Goal: Task Accomplishment & Management: Complete application form

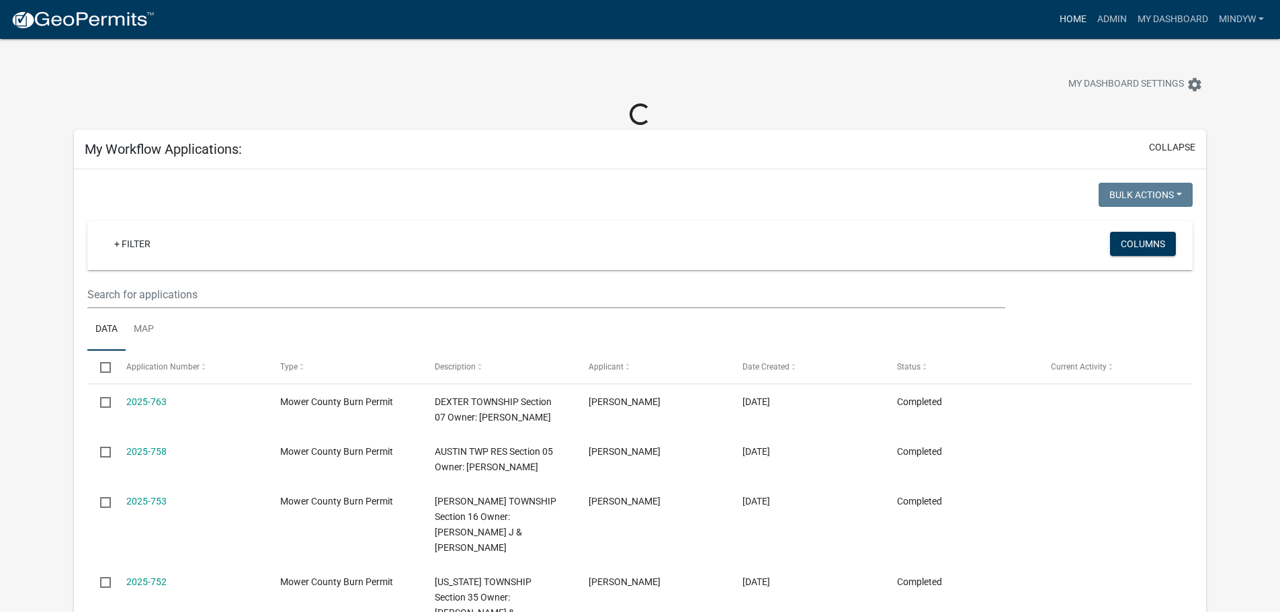
click at [1070, 20] on link "Home" at bounding box center [1073, 20] width 38 height 26
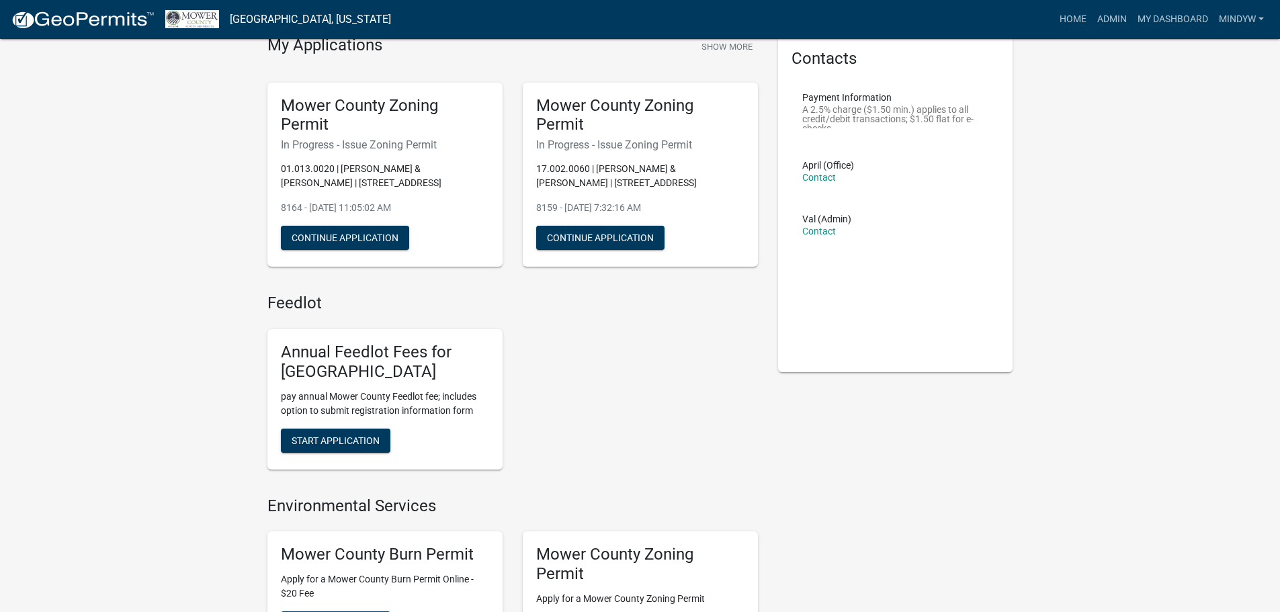
scroll to position [336, 0]
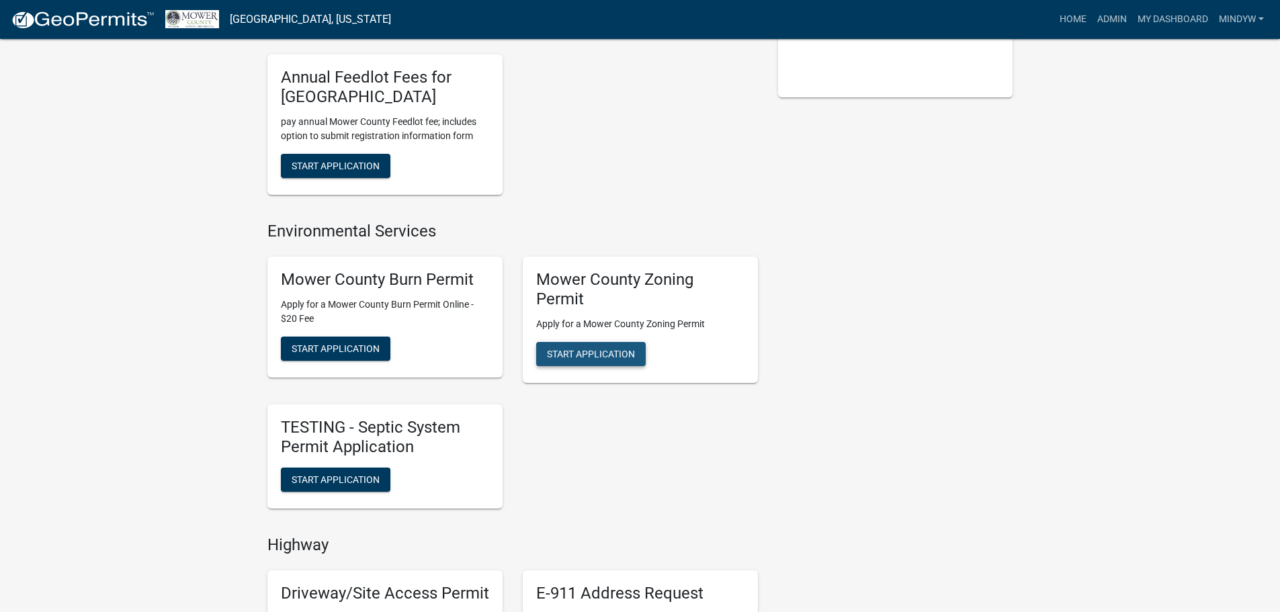
click at [609, 352] on span "Start Application" at bounding box center [591, 354] width 88 height 11
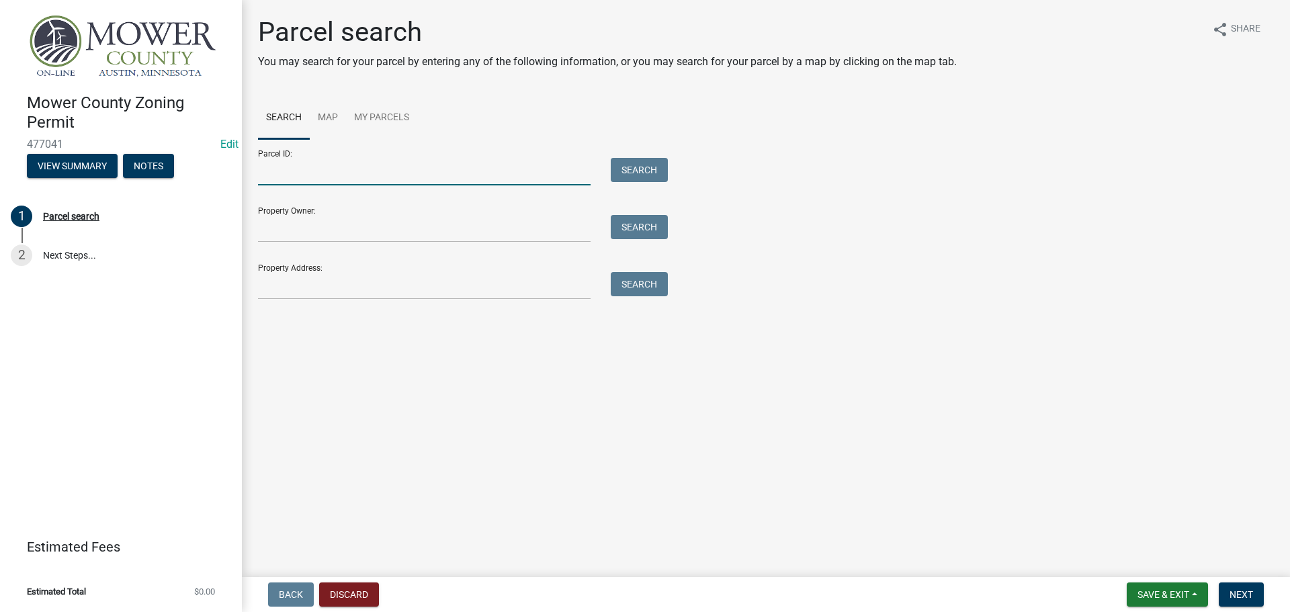
click at [284, 174] on input "Parcel ID:" at bounding box center [424, 172] width 333 height 28
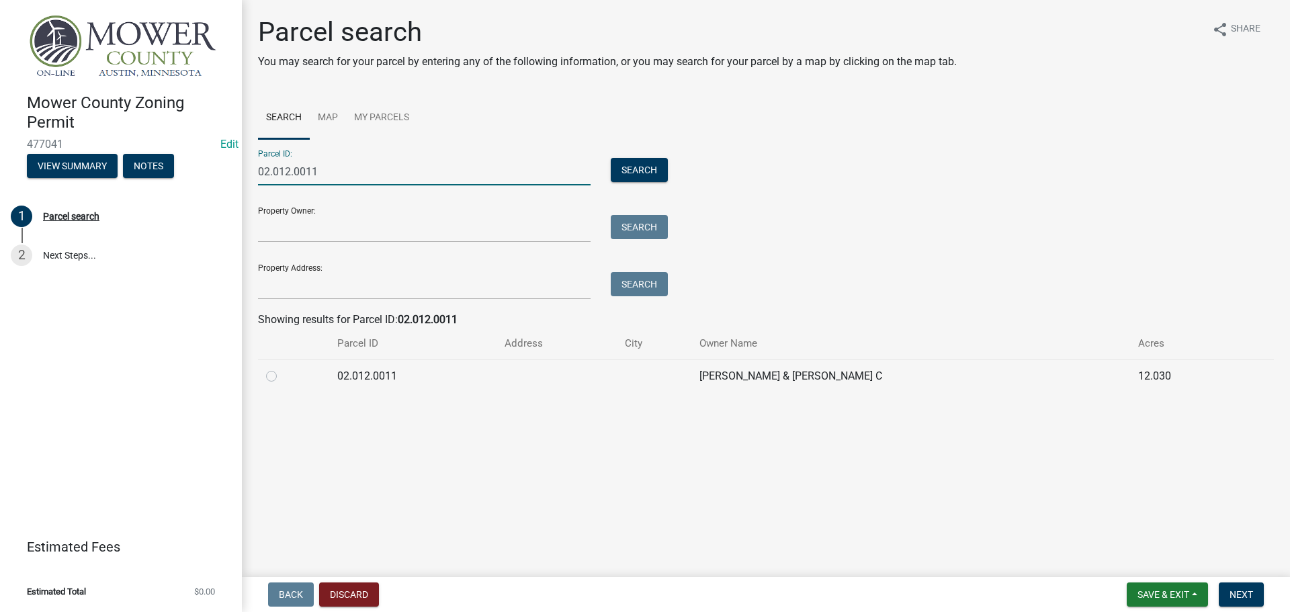
type input "02.012.0011"
click at [282, 368] on label at bounding box center [282, 368] width 0 height 0
click at [282, 377] on input "radio" at bounding box center [286, 372] width 9 height 9
radio input "true"
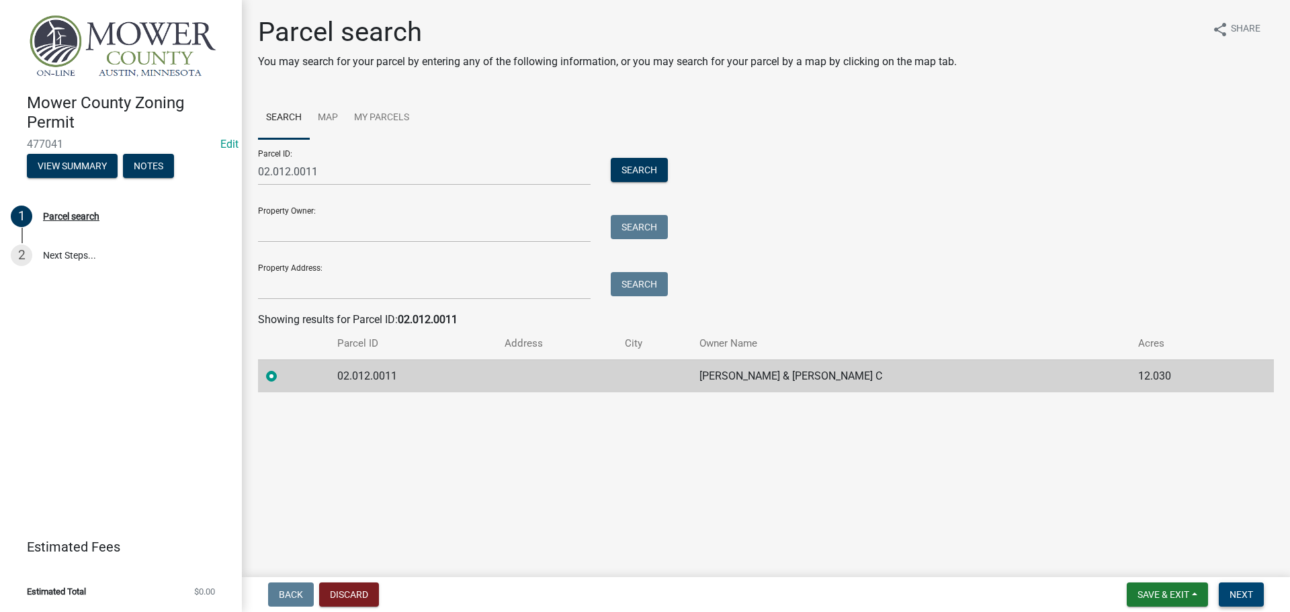
click at [1260, 601] on button "Next" at bounding box center [1241, 594] width 45 height 24
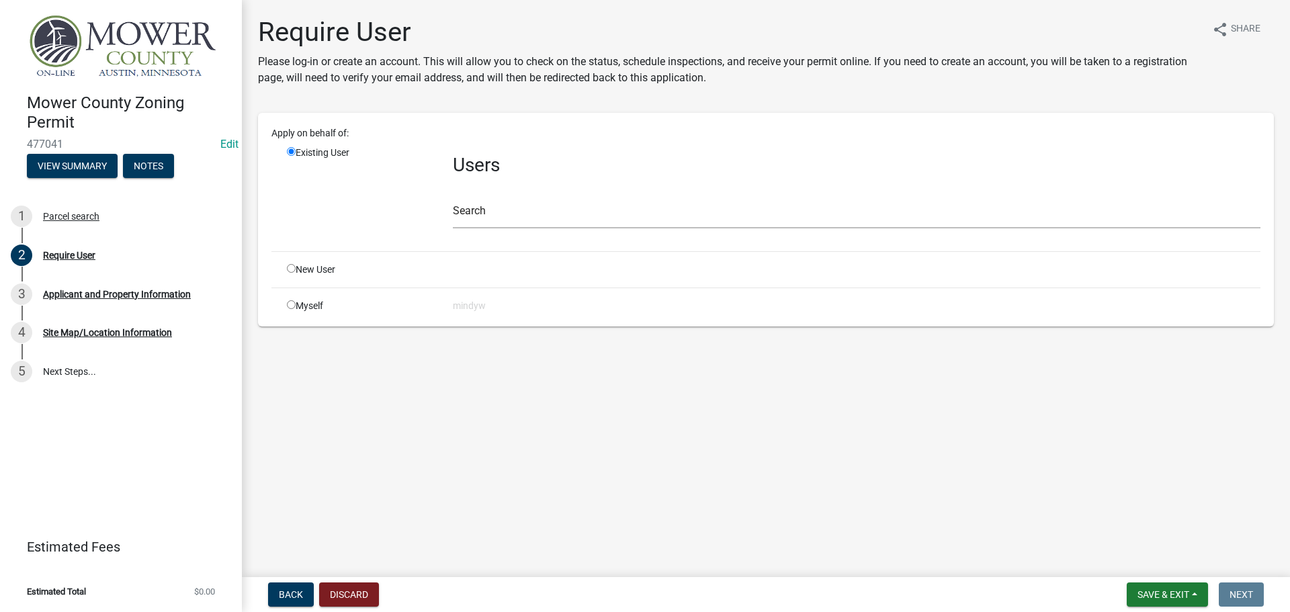
click at [291, 305] on input "radio" at bounding box center [291, 304] width 9 height 9
radio input "true"
radio input "false"
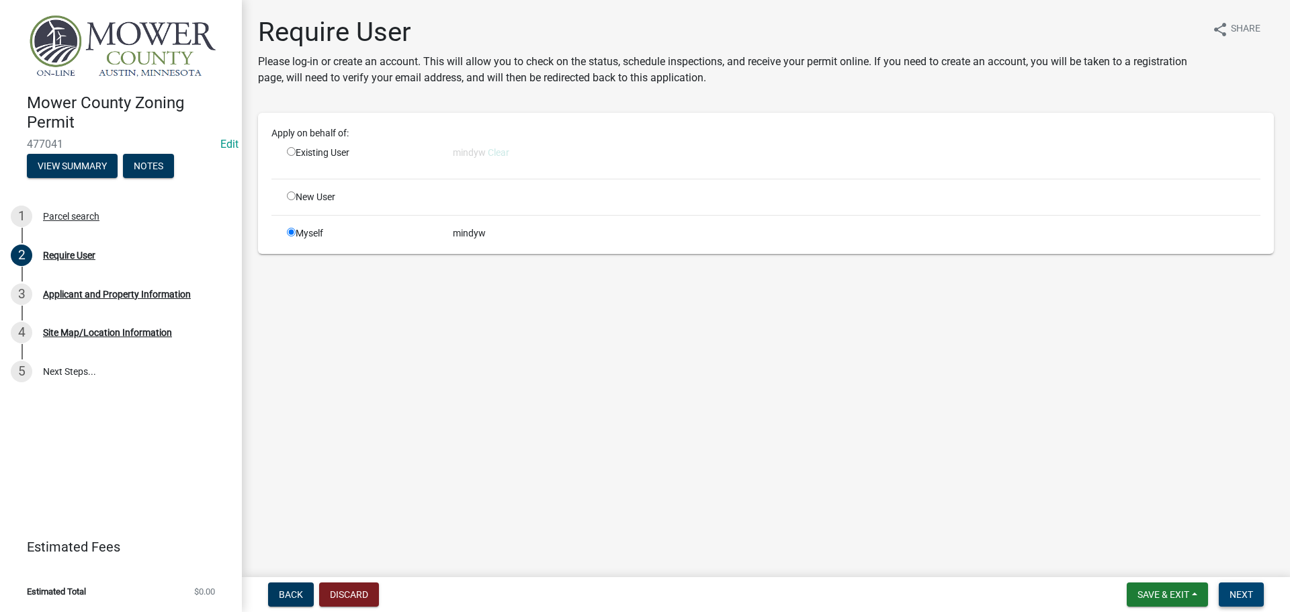
click at [1247, 596] on span "Next" at bounding box center [1241, 594] width 24 height 11
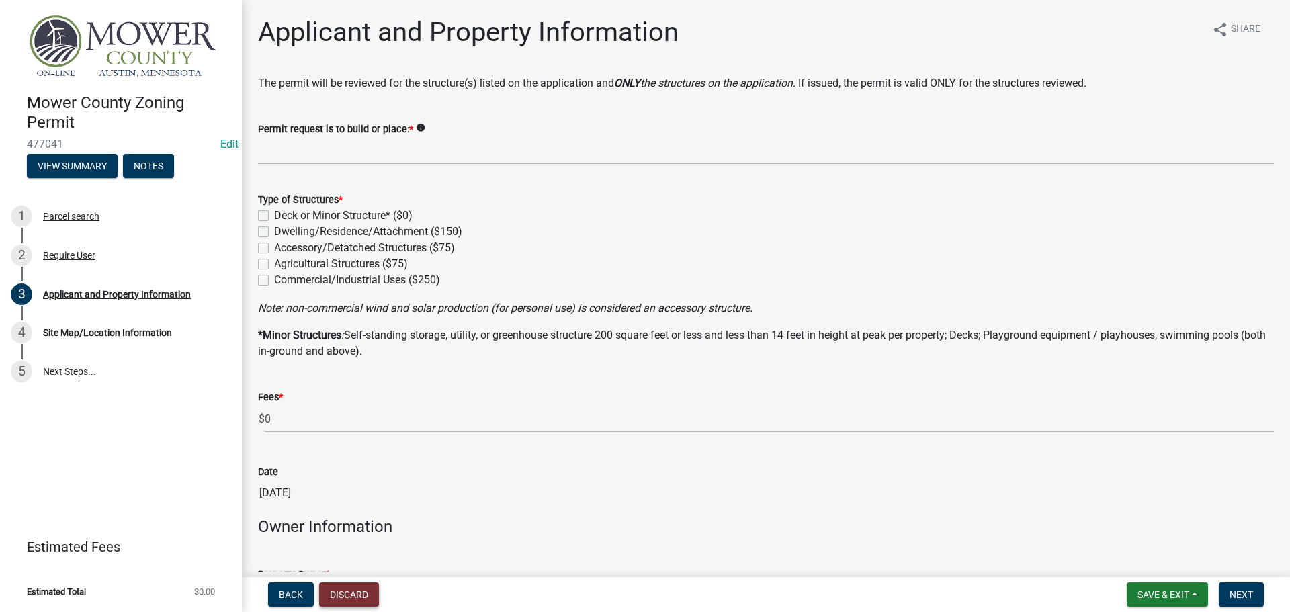
click at [335, 594] on button "Discard" at bounding box center [349, 594] width 60 height 24
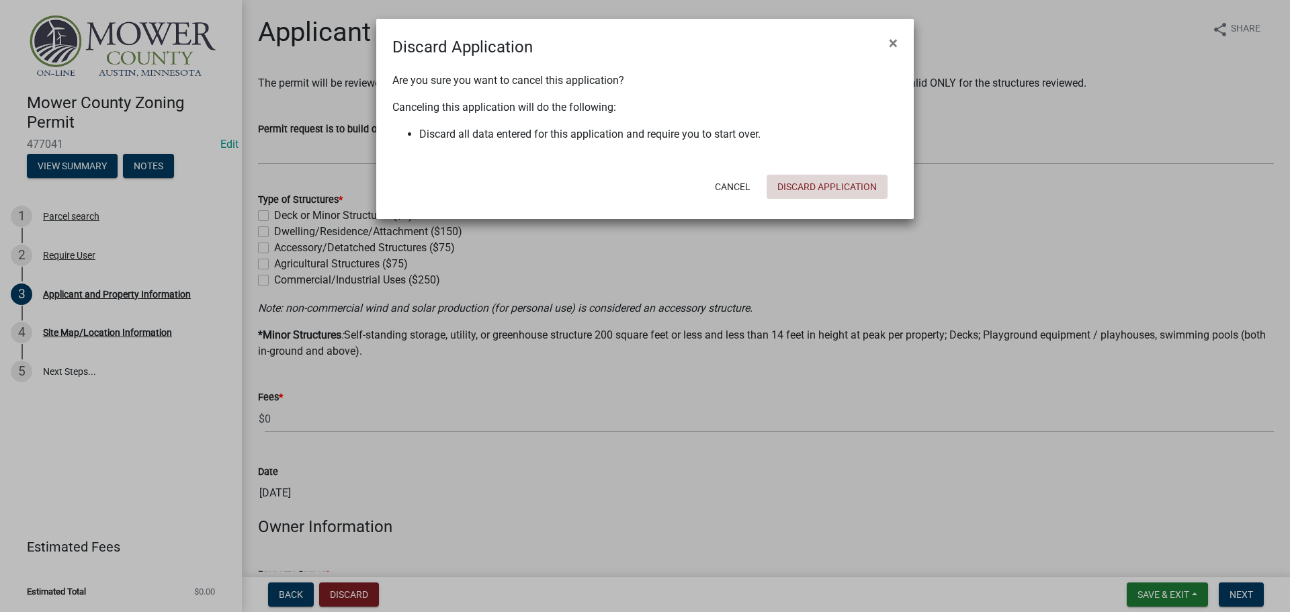
click at [834, 187] on button "Discard Application" at bounding box center [827, 187] width 121 height 24
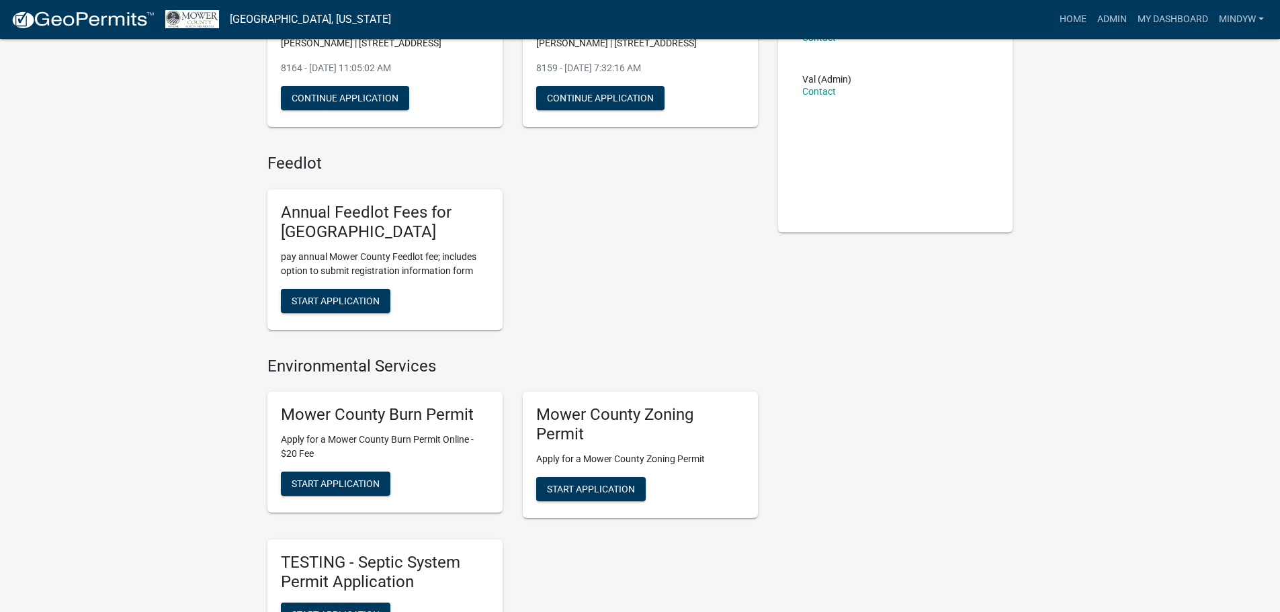
scroll to position [202, 0]
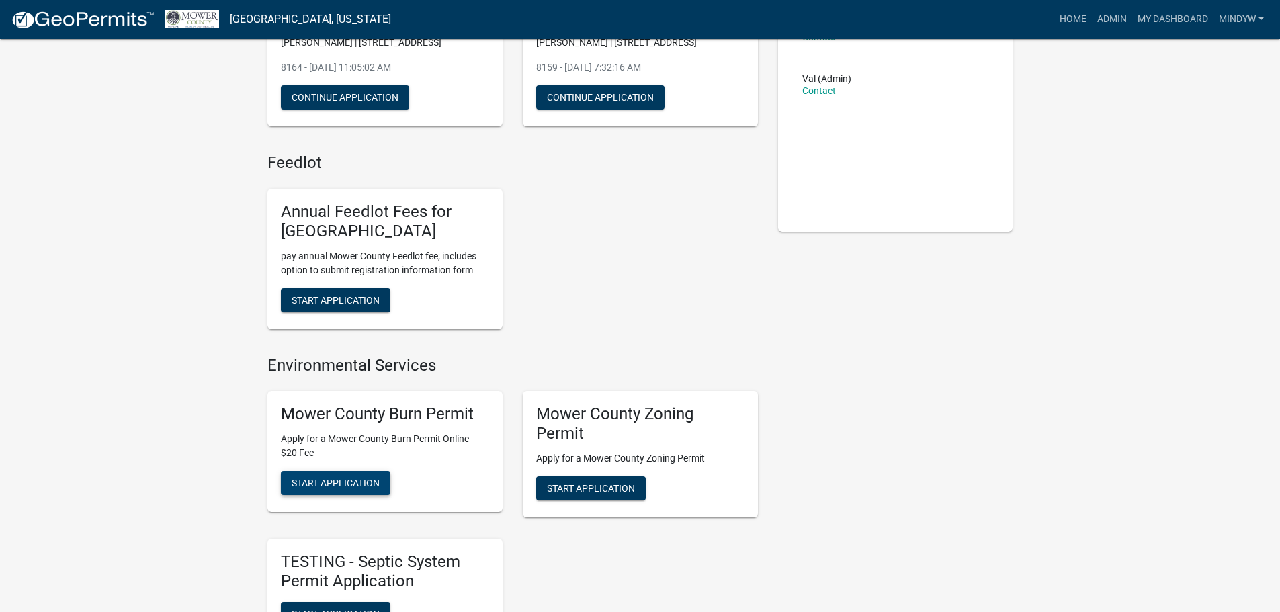
click at [331, 480] on span "Start Application" at bounding box center [336, 483] width 88 height 11
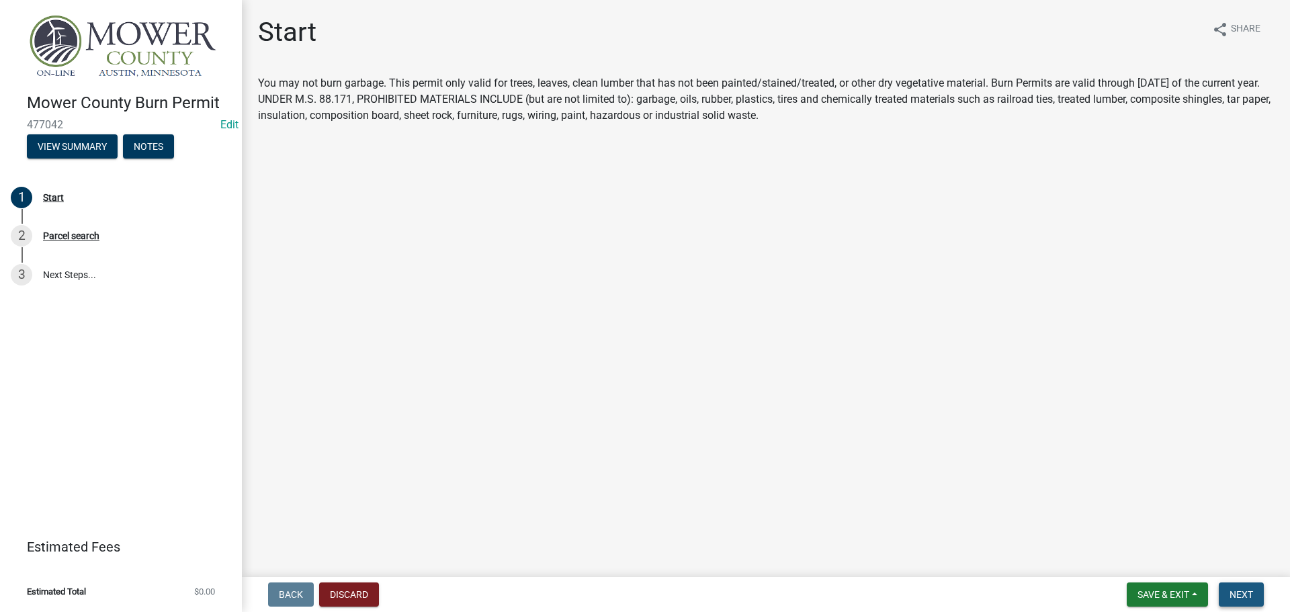
click at [1252, 587] on button "Next" at bounding box center [1241, 594] width 45 height 24
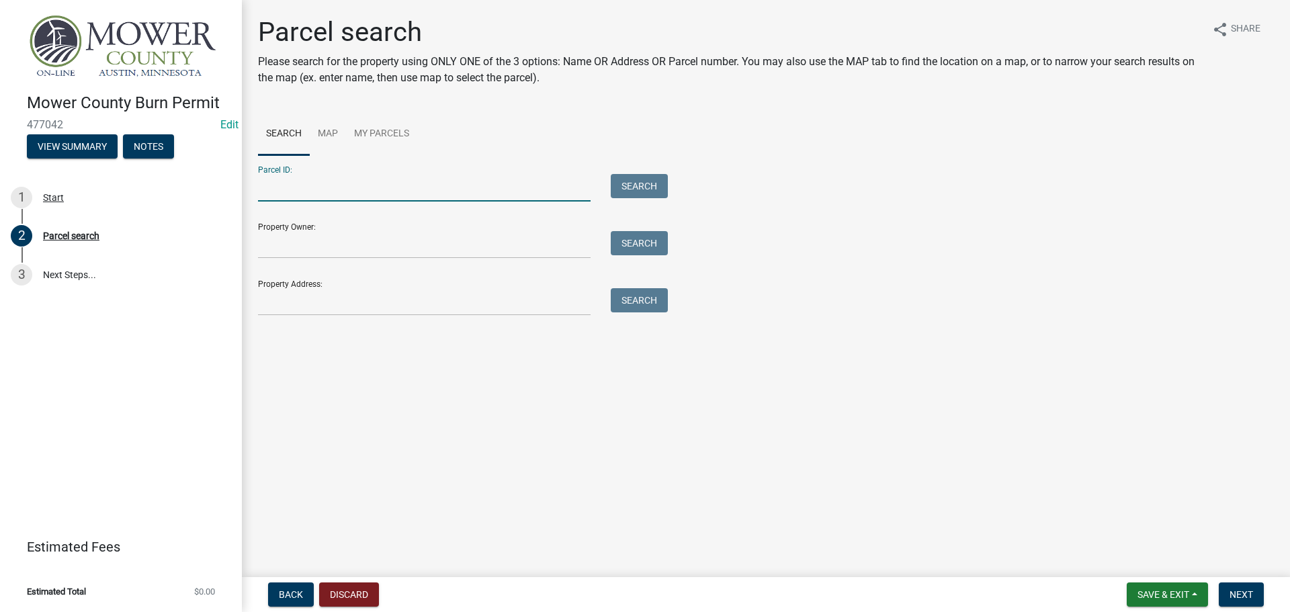
click at [314, 183] on input "Parcel ID:" at bounding box center [424, 188] width 333 height 28
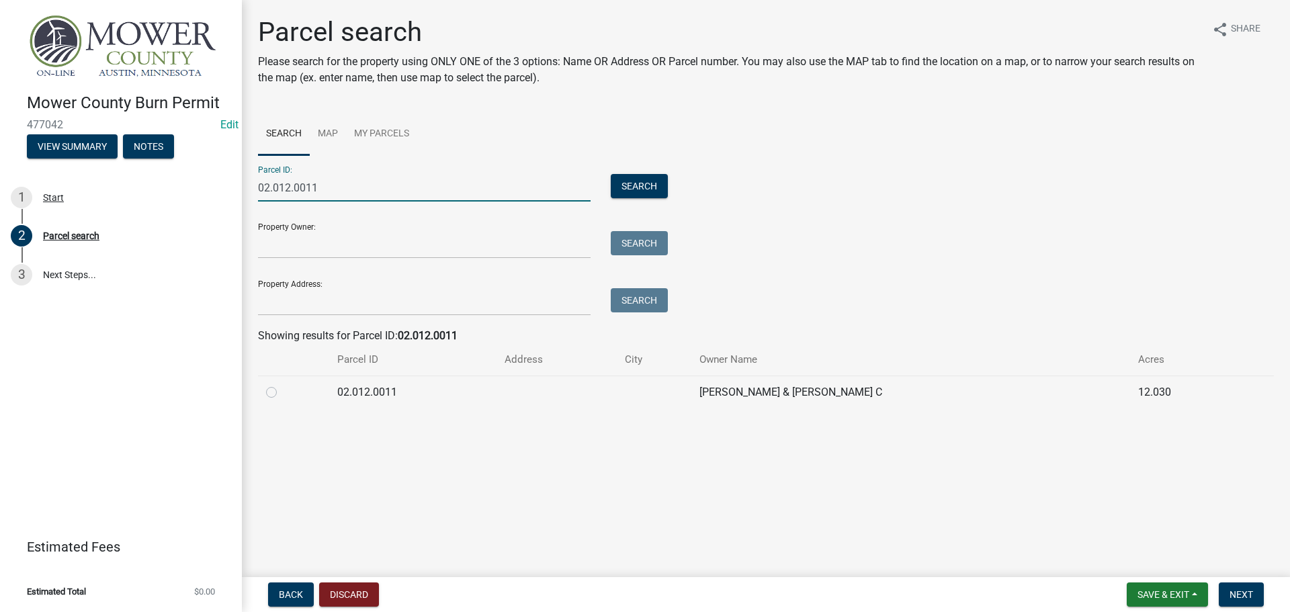
type input "02.012.0011"
click at [282, 384] on label at bounding box center [282, 384] width 0 height 0
click at [282, 392] on input "radio" at bounding box center [286, 388] width 9 height 9
radio input "true"
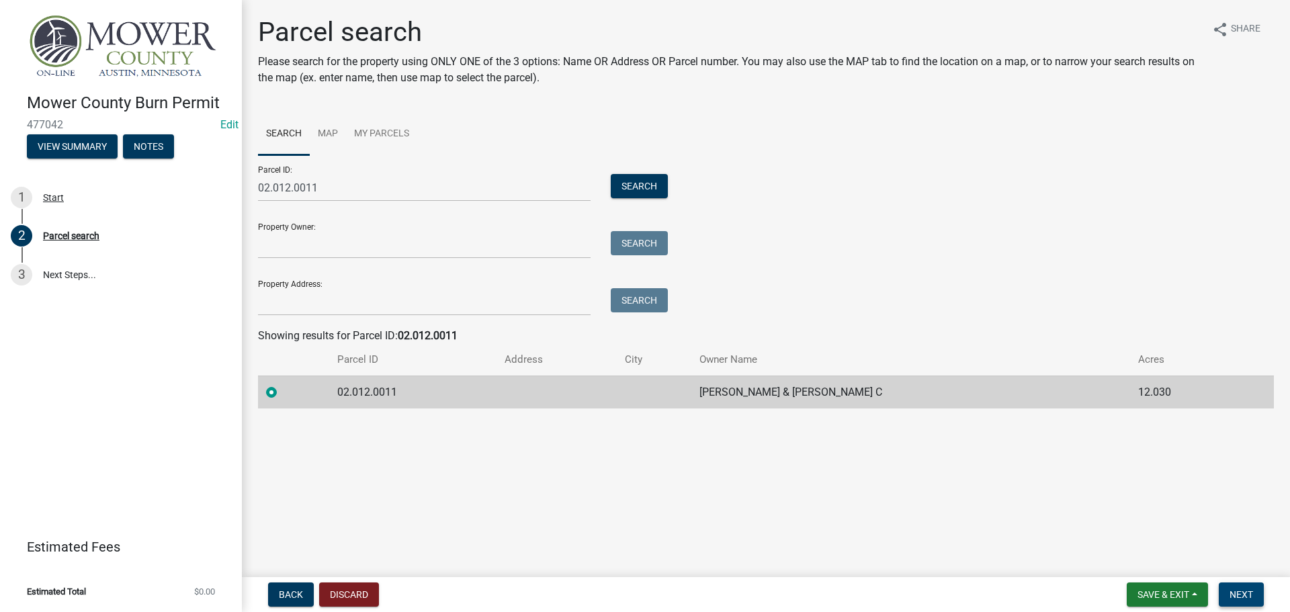
click at [1248, 593] on span "Next" at bounding box center [1241, 594] width 24 height 11
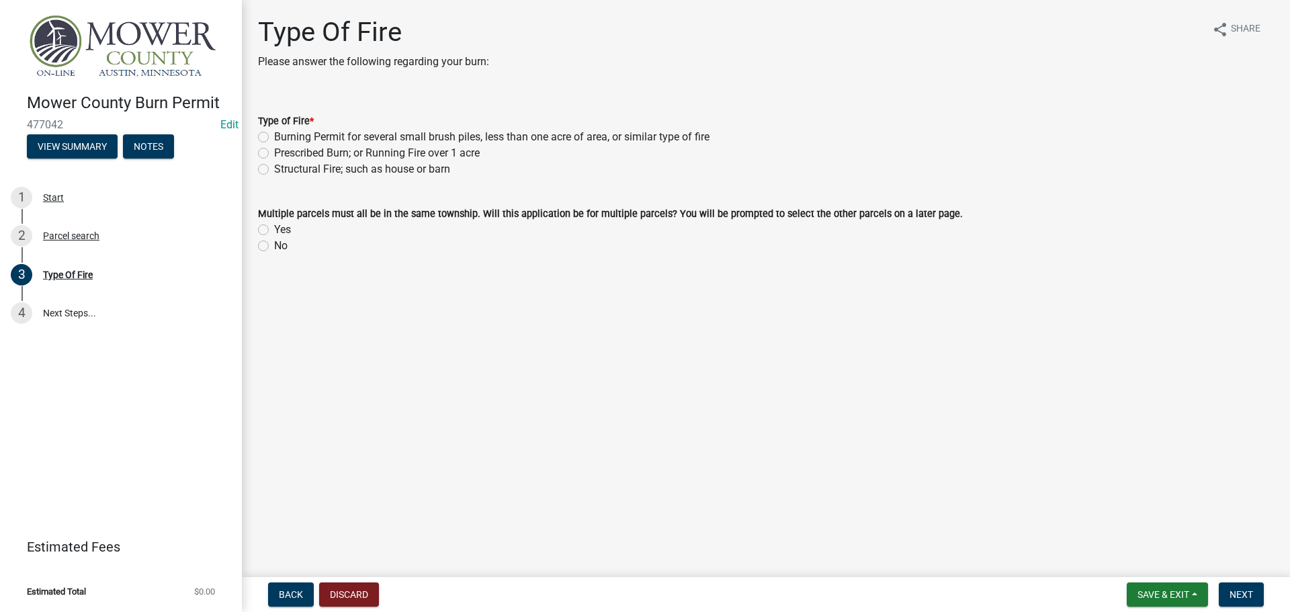
click at [274, 136] on label "Burning Permit for several small brush piles, less than one acre of area, or si…" at bounding box center [491, 137] width 435 height 16
click at [274, 136] on input "Burning Permit for several small brush piles, less than one acre of area, or si…" at bounding box center [278, 133] width 9 height 9
radio input "true"
click at [274, 247] on label "No" at bounding box center [280, 246] width 13 height 16
click at [274, 247] on input "No" at bounding box center [278, 242] width 9 height 9
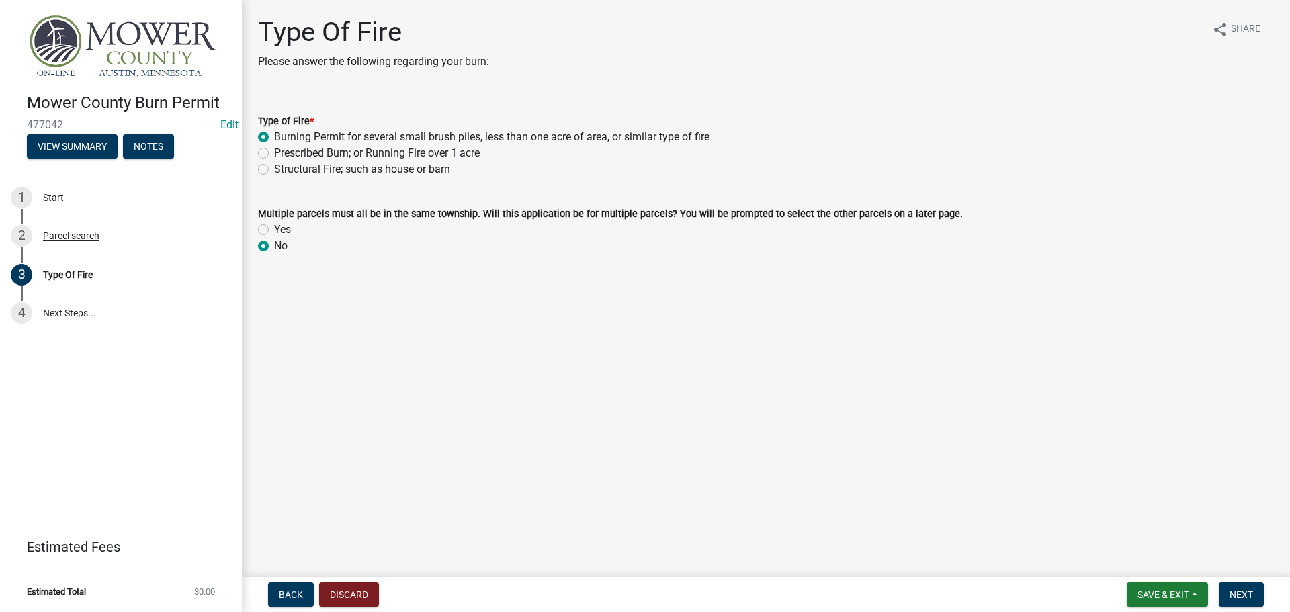
radio input "true"
click at [1258, 600] on button "Next" at bounding box center [1241, 594] width 45 height 24
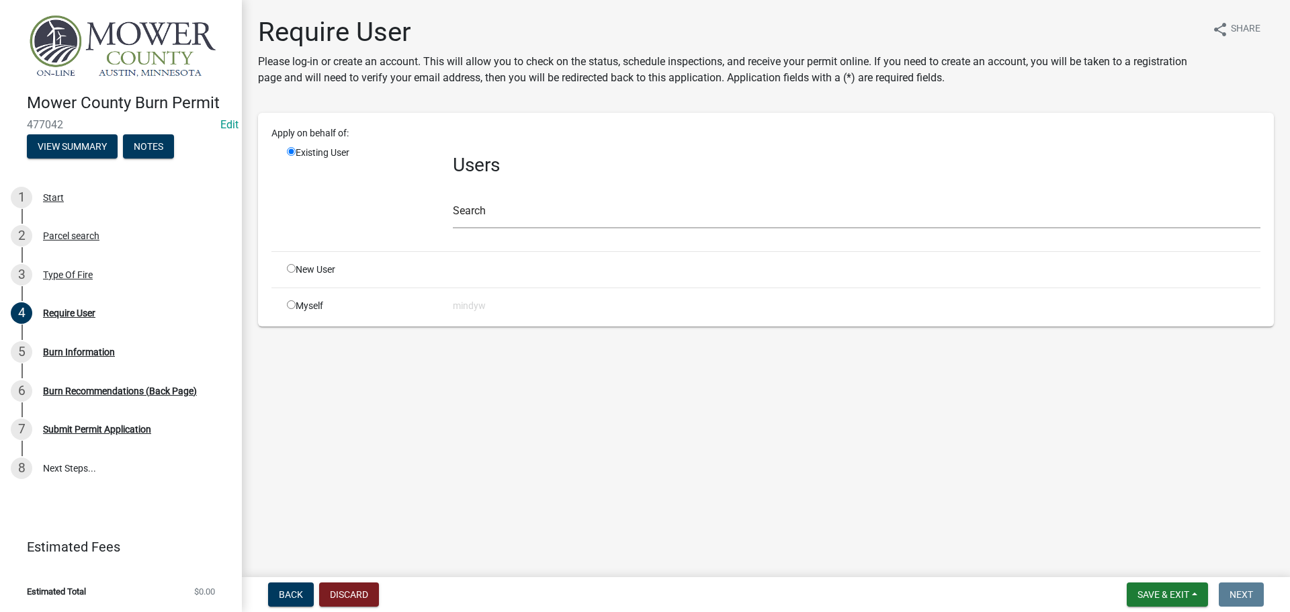
click at [291, 305] on input "radio" at bounding box center [291, 304] width 9 height 9
radio input "true"
radio input "false"
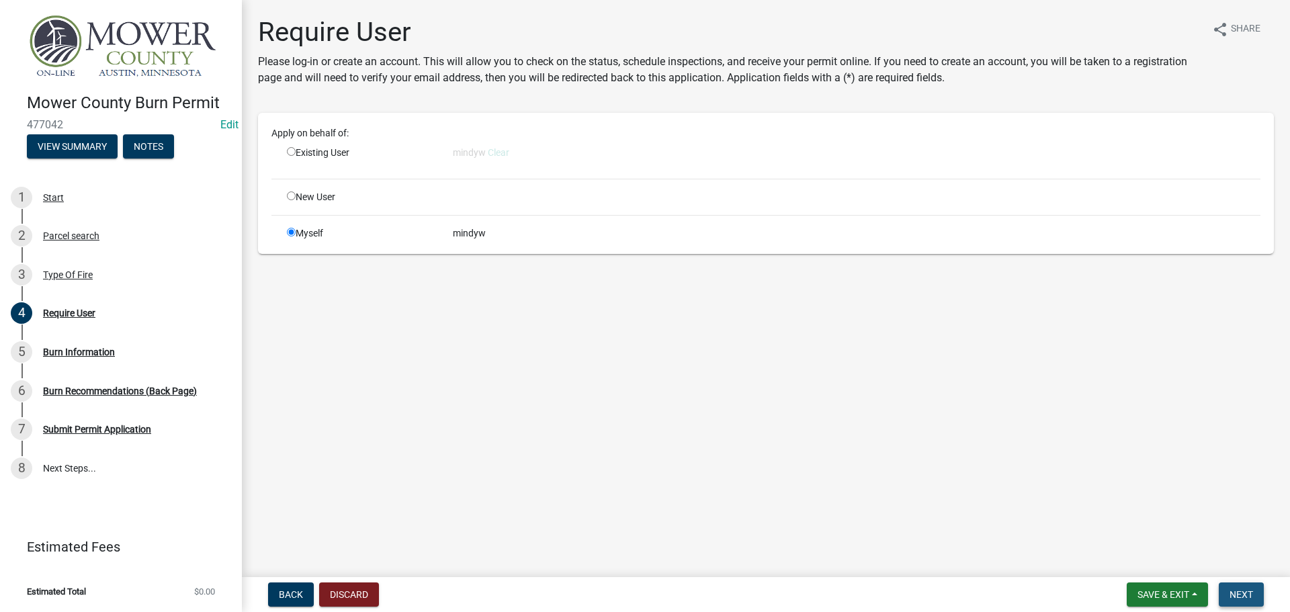
click at [1237, 591] on span "Next" at bounding box center [1241, 594] width 24 height 11
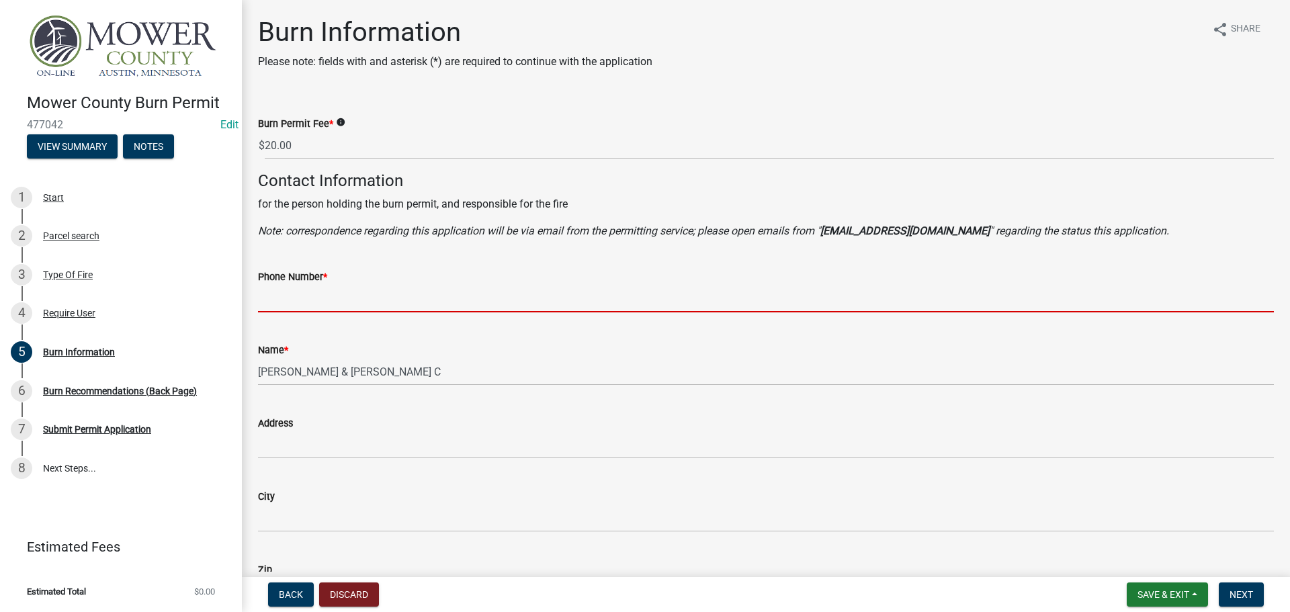
click at [338, 298] on input "Phone Number *" at bounding box center [766, 299] width 1016 height 28
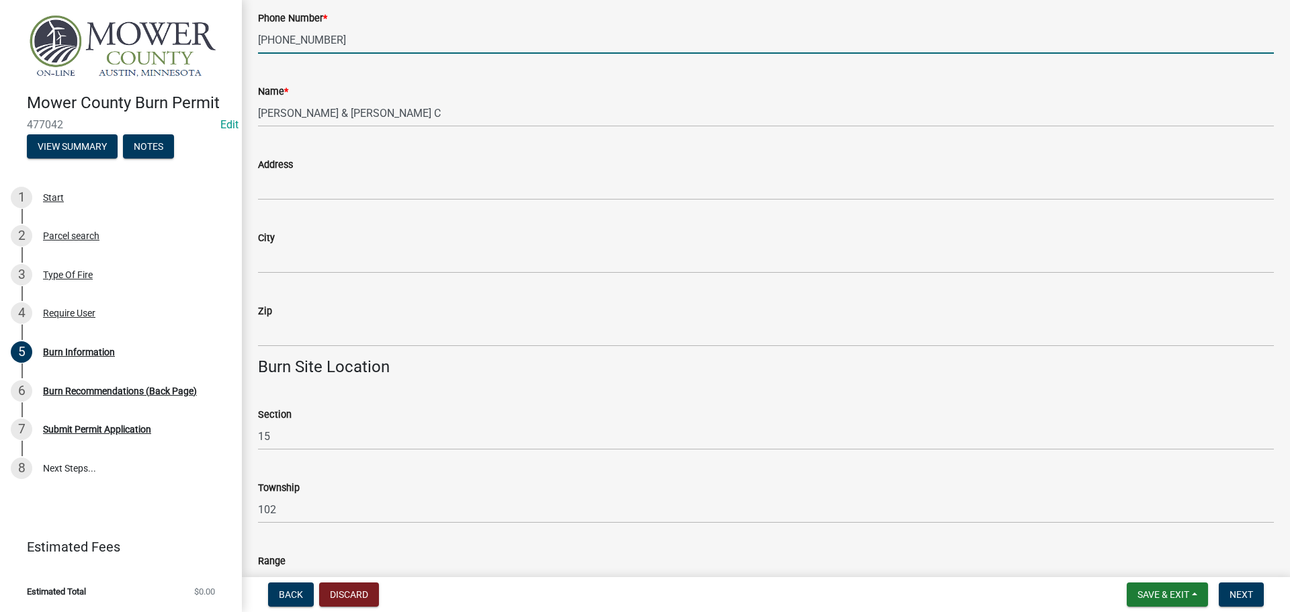
scroll to position [269, 0]
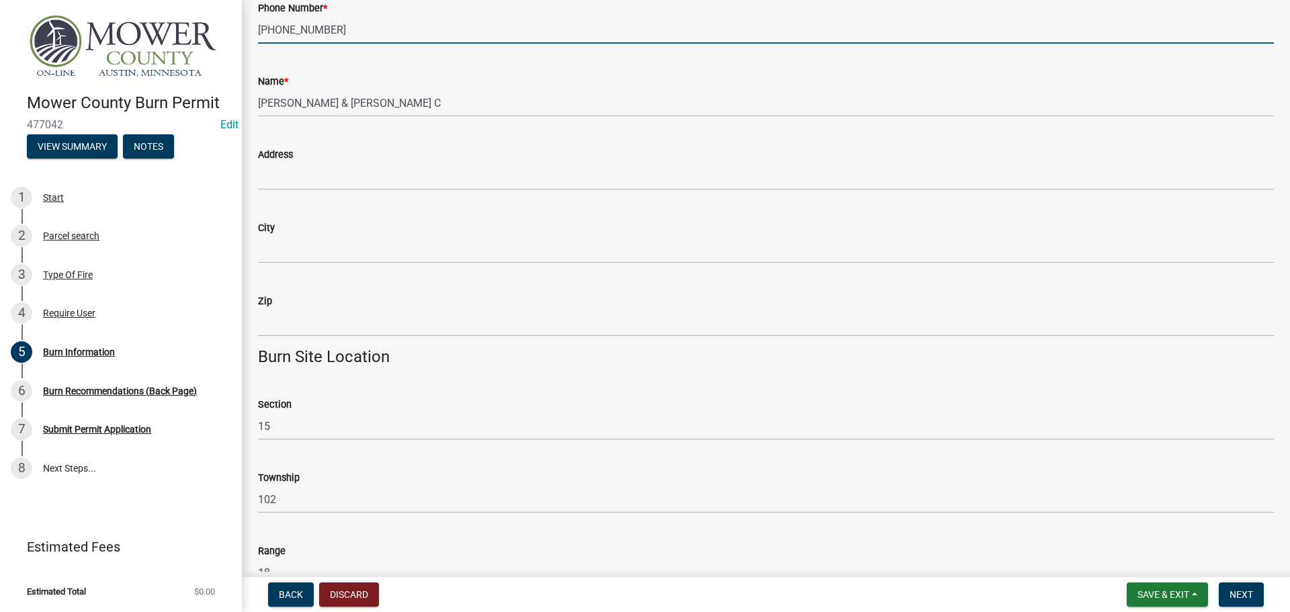
type input "[PHONE_NUMBER]"
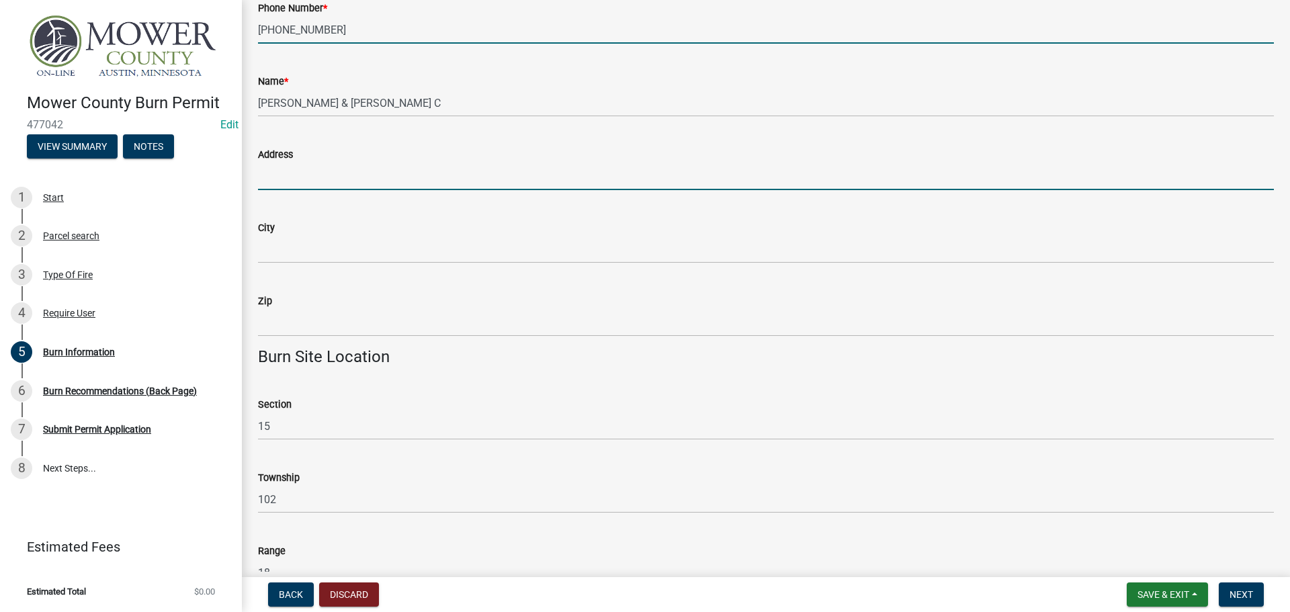
click at [354, 179] on input "Address" at bounding box center [766, 177] width 1016 height 28
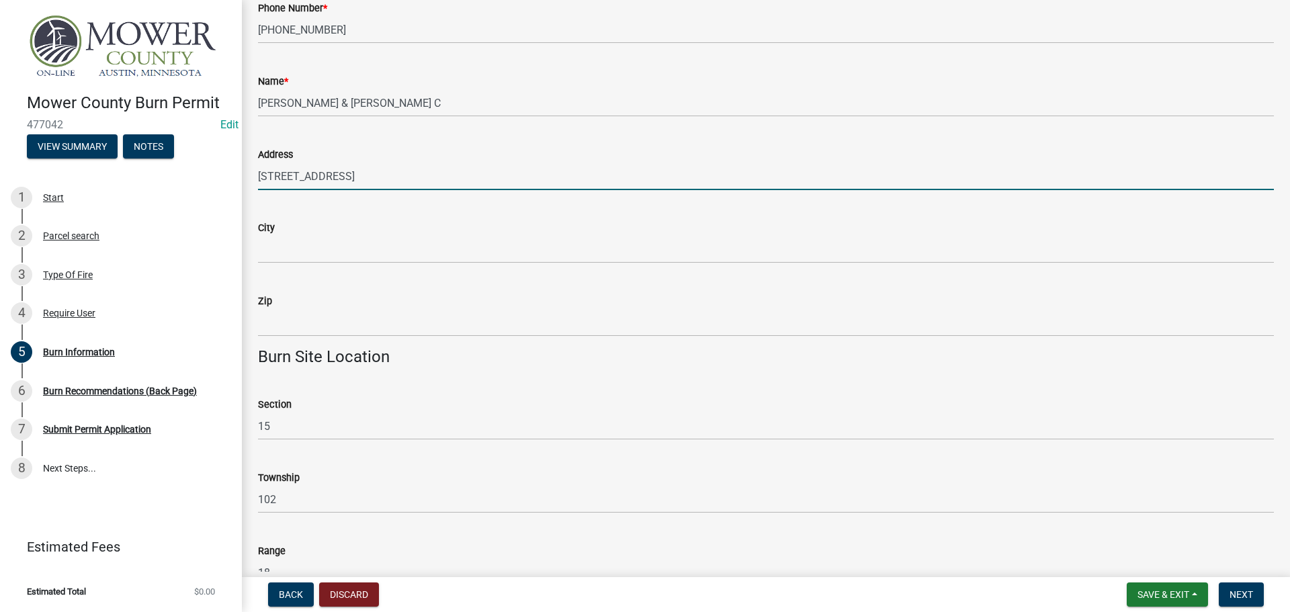
type input "[STREET_ADDRESS]"
drag, startPoint x: 339, startPoint y: 177, endPoint x: 259, endPoint y: 177, distance: 79.9
click at [259, 177] on input "[STREET_ADDRESS]" at bounding box center [766, 177] width 1016 height 28
type input "[GEOGRAPHIC_DATA] 29)"
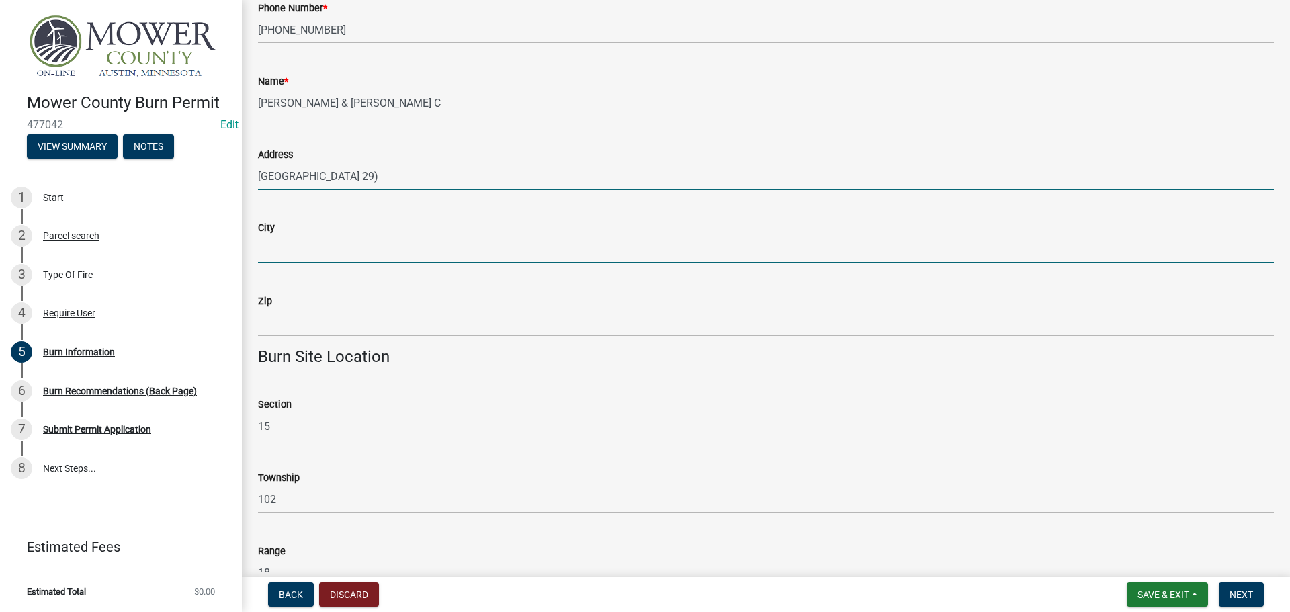
click at [311, 243] on input "City" at bounding box center [766, 250] width 1016 height 28
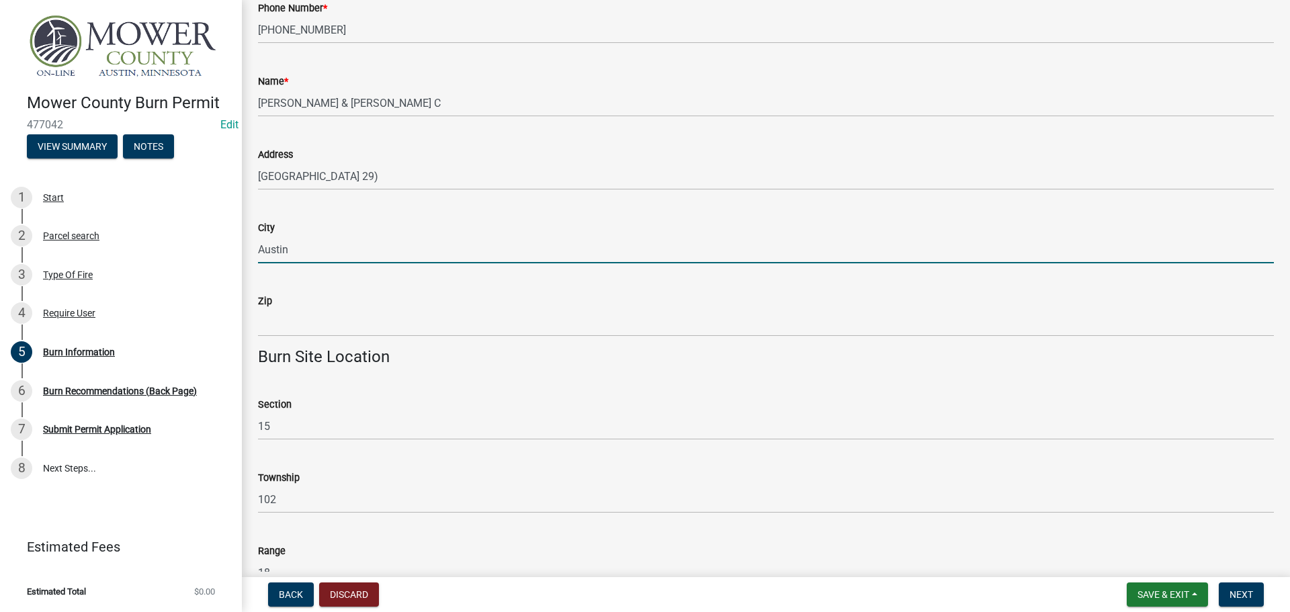
type input "Austin"
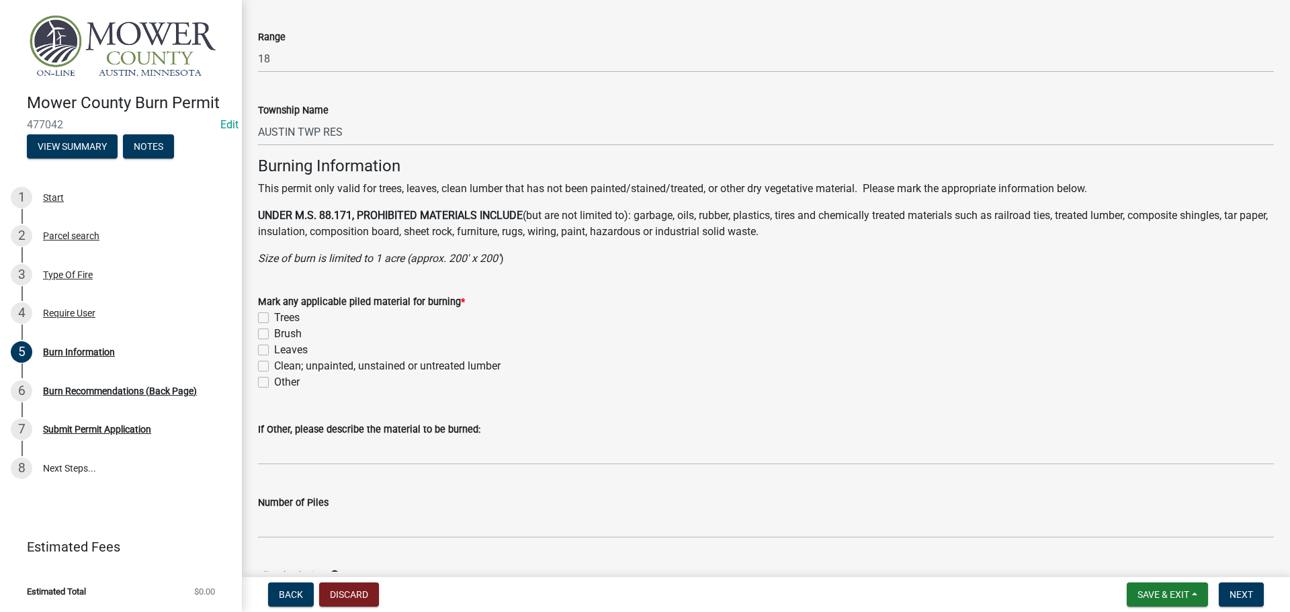
scroll to position [806, 0]
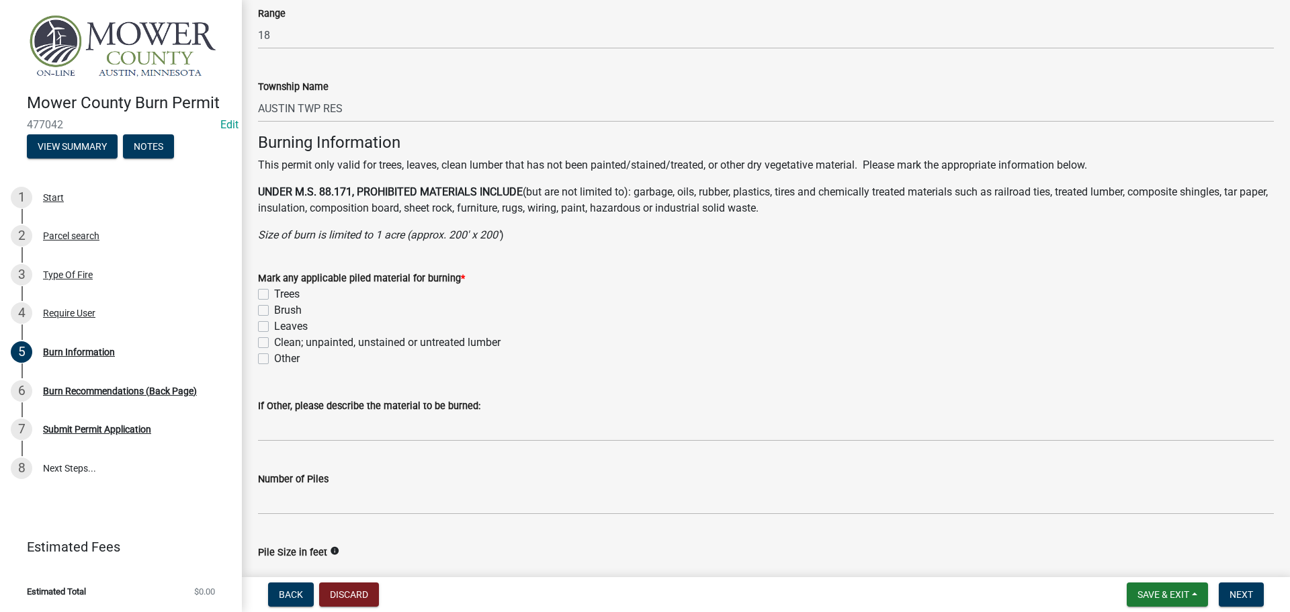
type input "55912"
click at [259, 288] on div "Trees" at bounding box center [766, 294] width 1016 height 16
click at [274, 295] on label "Trees" at bounding box center [287, 294] width 26 height 16
click at [274, 295] on input "Trees" at bounding box center [278, 290] width 9 height 9
checkbox input "true"
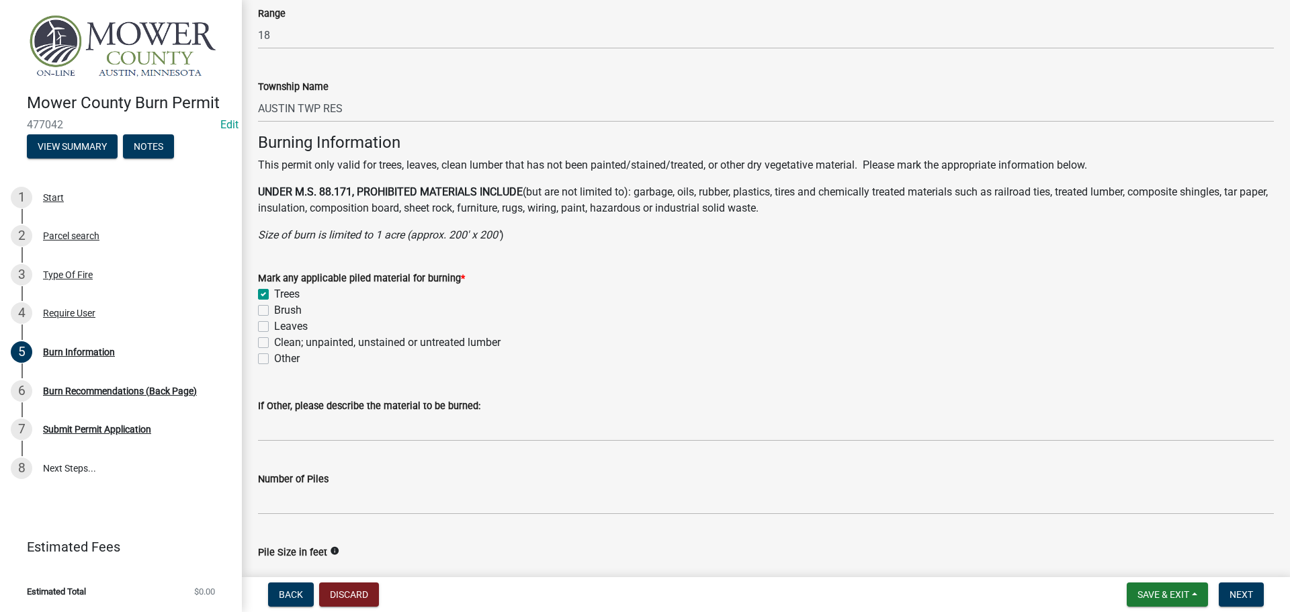
checkbox input "false"
click at [274, 310] on label "Brush" at bounding box center [288, 310] width 28 height 16
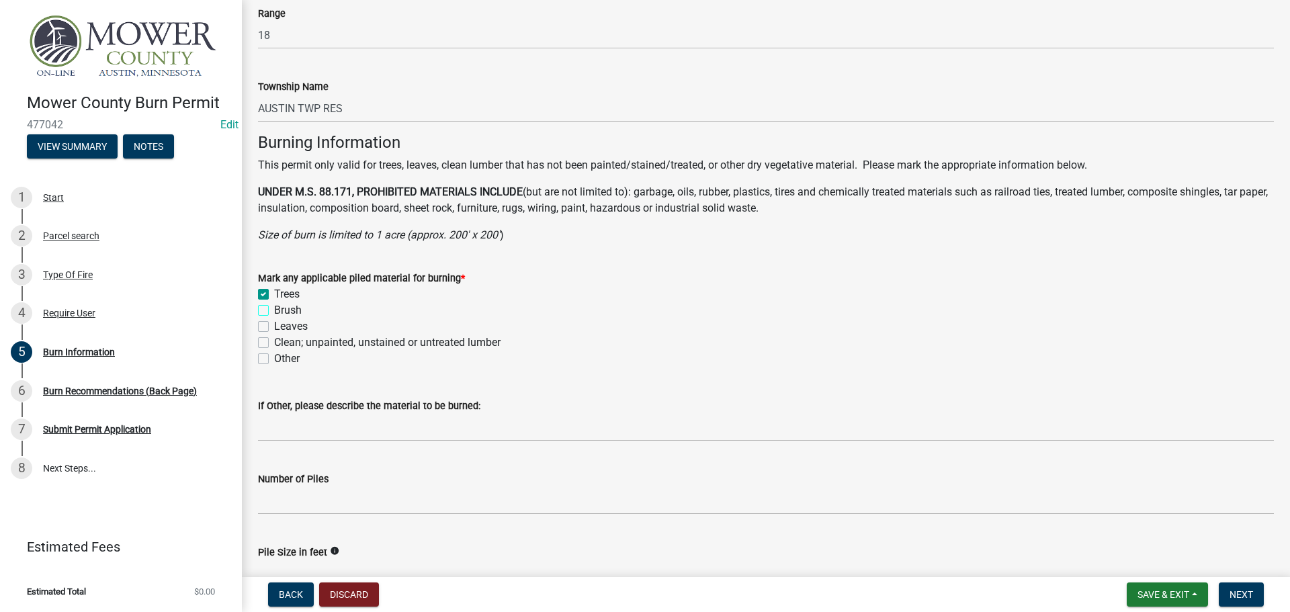
click at [274, 310] on input "Brush" at bounding box center [278, 306] width 9 height 9
checkbox input "true"
checkbox input "false"
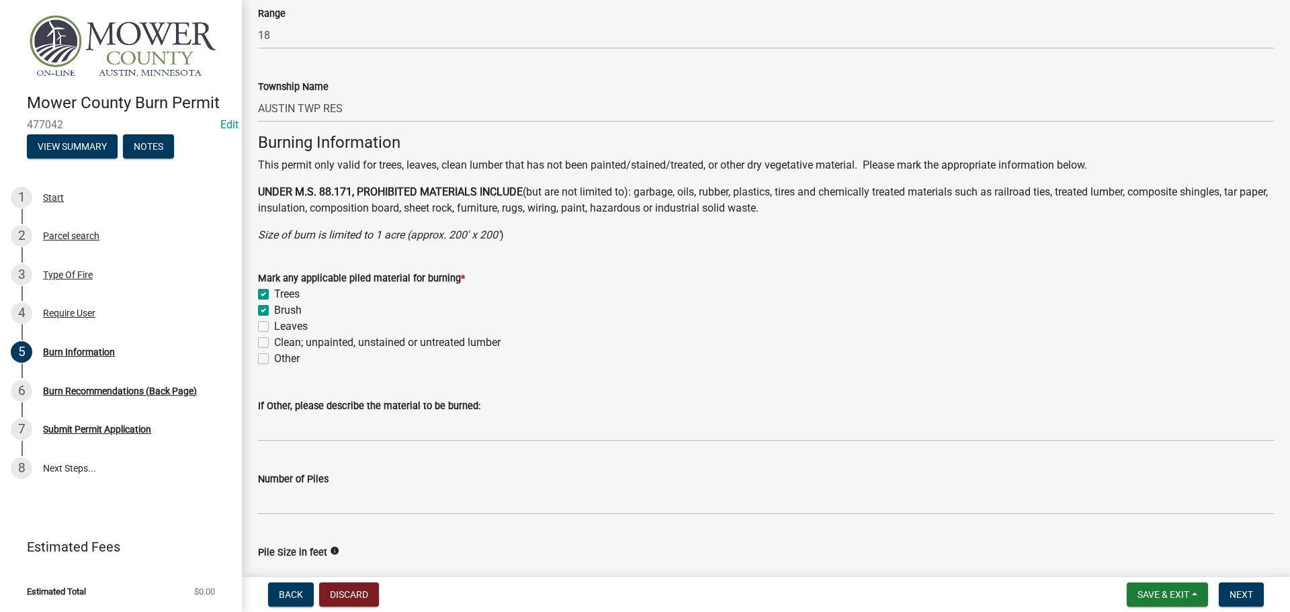
checkbox input "false"
click at [274, 326] on label "Leaves" at bounding box center [291, 326] width 34 height 16
click at [274, 326] on input "Leaves" at bounding box center [278, 322] width 9 height 9
checkbox input "true"
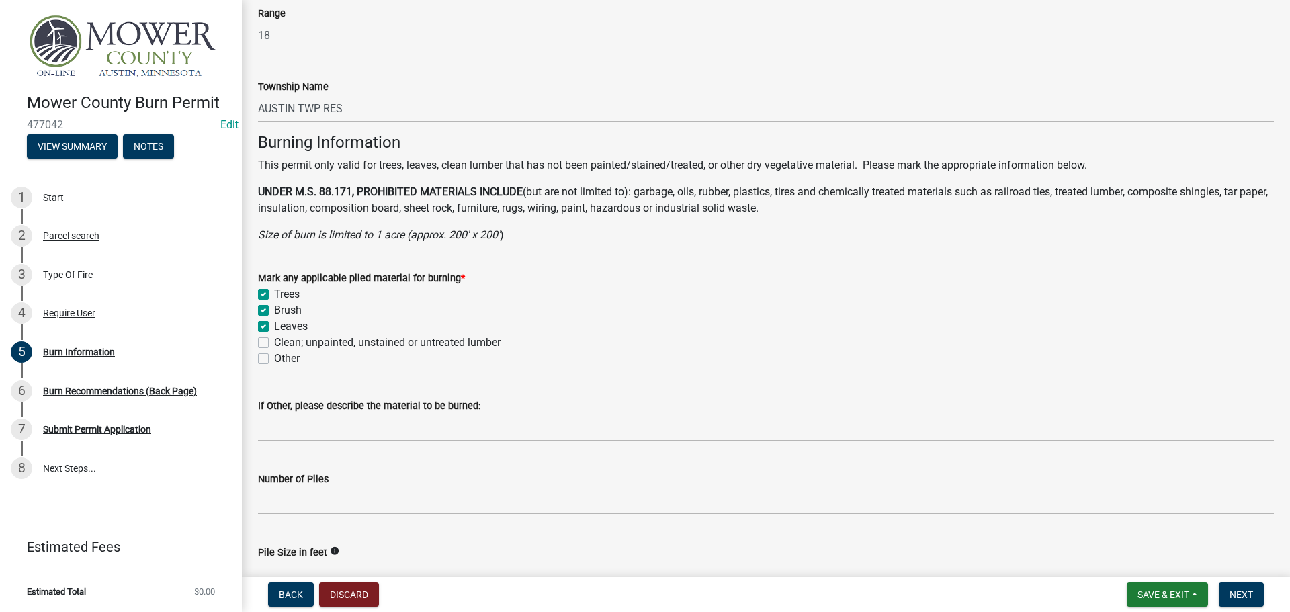
checkbox input "true"
checkbox input "false"
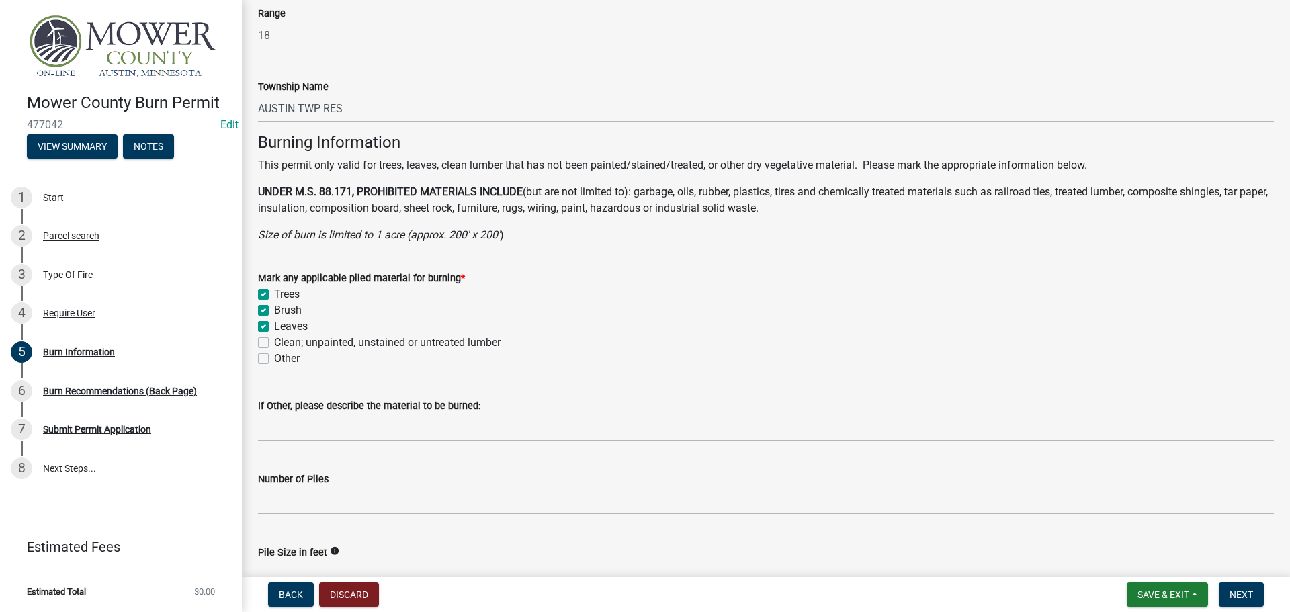
click at [274, 344] on label "Clean; unpainted, unstained or untreated lumber" at bounding box center [387, 343] width 226 height 16
click at [274, 343] on input "Clean; unpainted, unstained or untreated lumber" at bounding box center [278, 339] width 9 height 9
checkbox input "true"
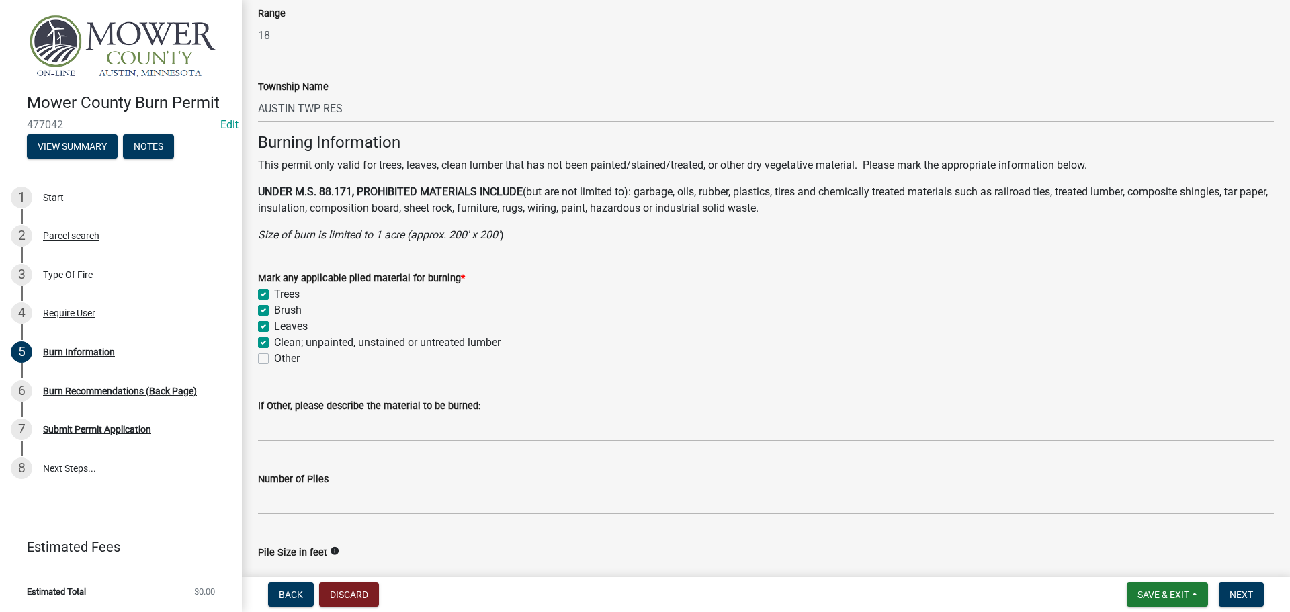
checkbox input "true"
checkbox input "false"
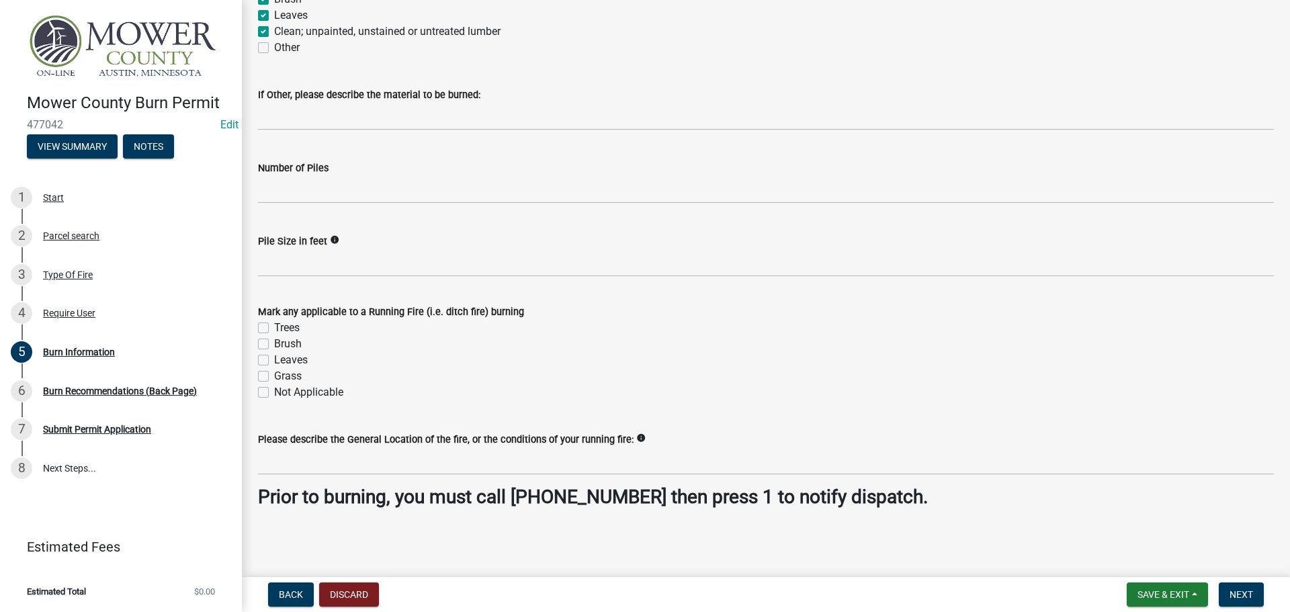
click at [274, 392] on label "Not Applicable" at bounding box center [308, 392] width 69 height 16
click at [274, 392] on input "Not Applicable" at bounding box center [278, 388] width 9 height 9
checkbox input "true"
checkbox input "false"
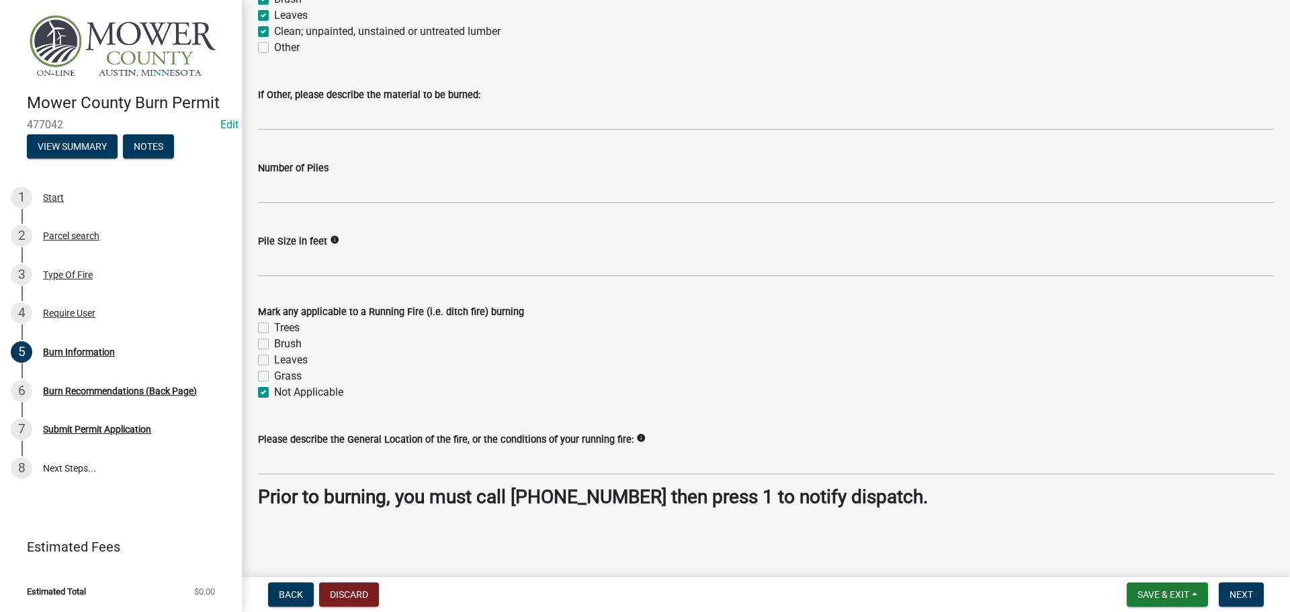
checkbox input "false"
checkbox input "true"
click at [1241, 603] on button "Next" at bounding box center [1241, 594] width 45 height 24
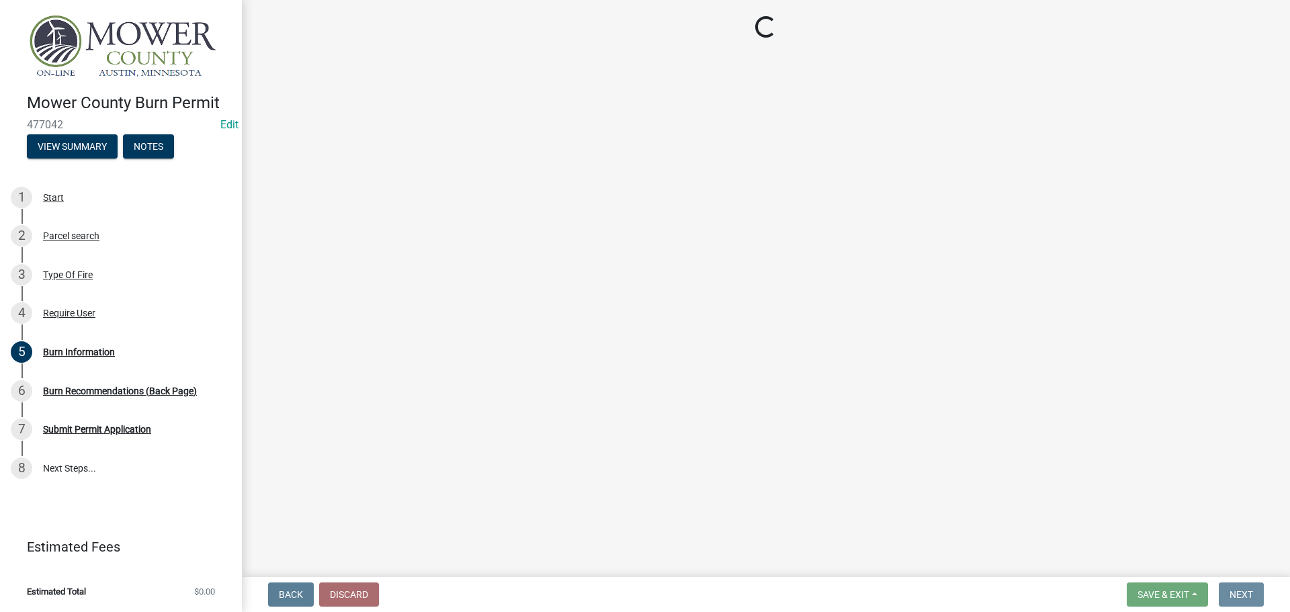
scroll to position [0, 0]
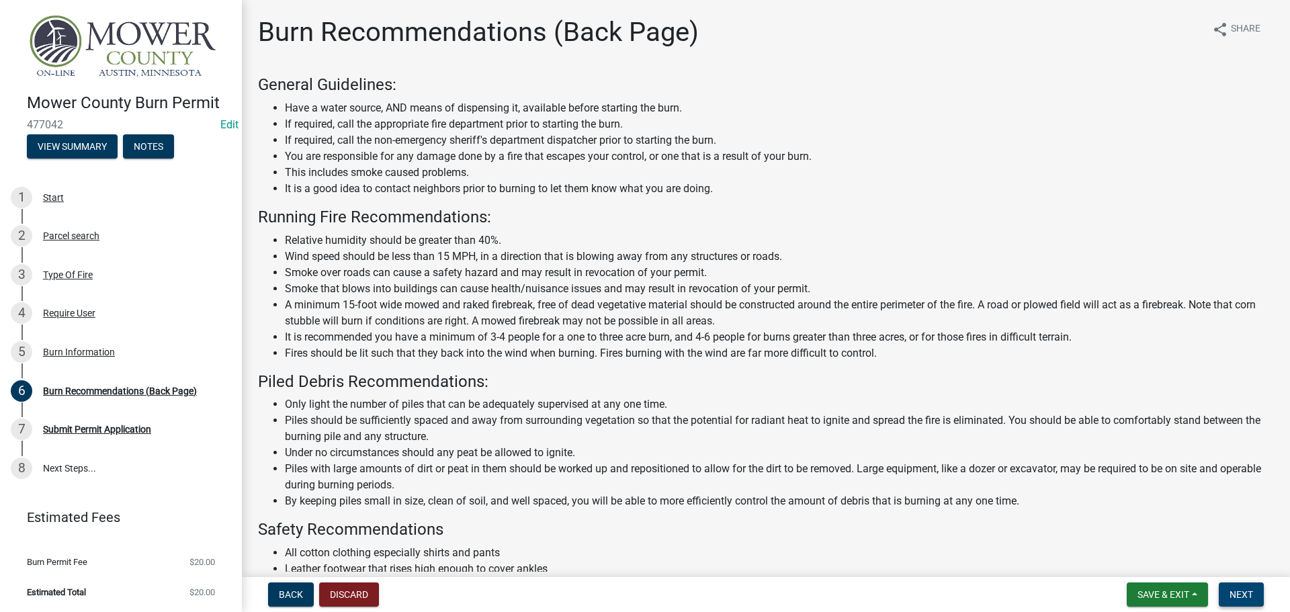
click at [1243, 603] on button "Next" at bounding box center [1241, 594] width 45 height 24
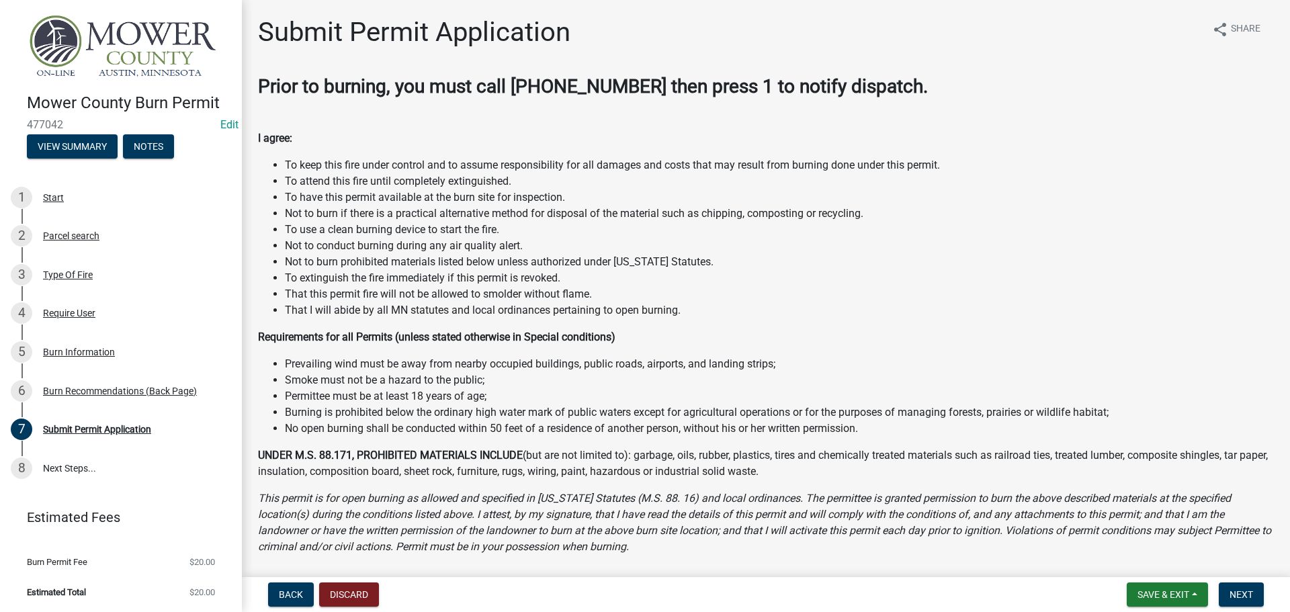
scroll to position [269, 0]
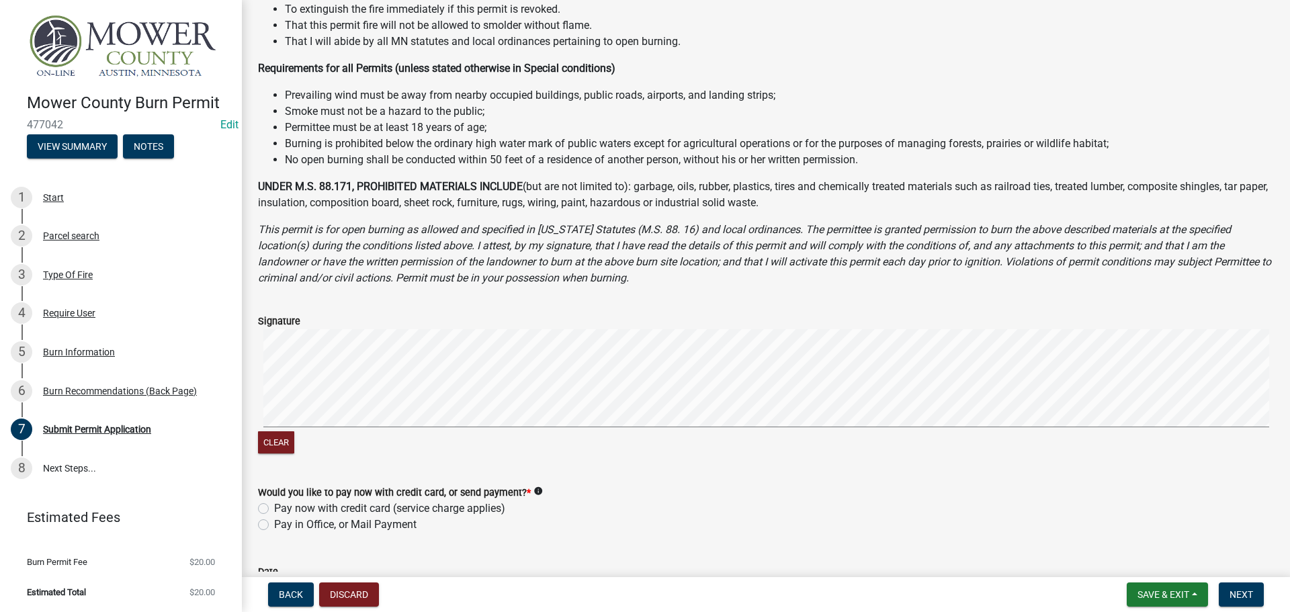
click at [274, 526] on label "Pay in Office, or Mail Payment" at bounding box center [345, 525] width 142 height 16
click at [274, 525] on input "Pay in Office, or Mail Payment" at bounding box center [278, 521] width 9 height 9
radio input "true"
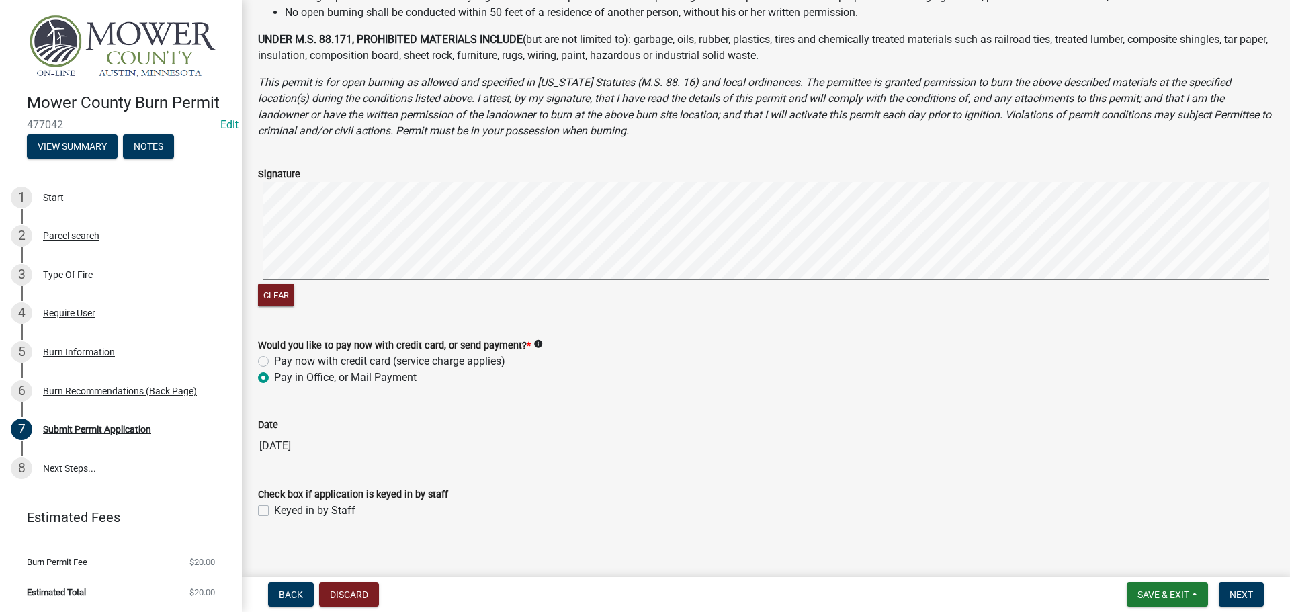
scroll to position [427, 0]
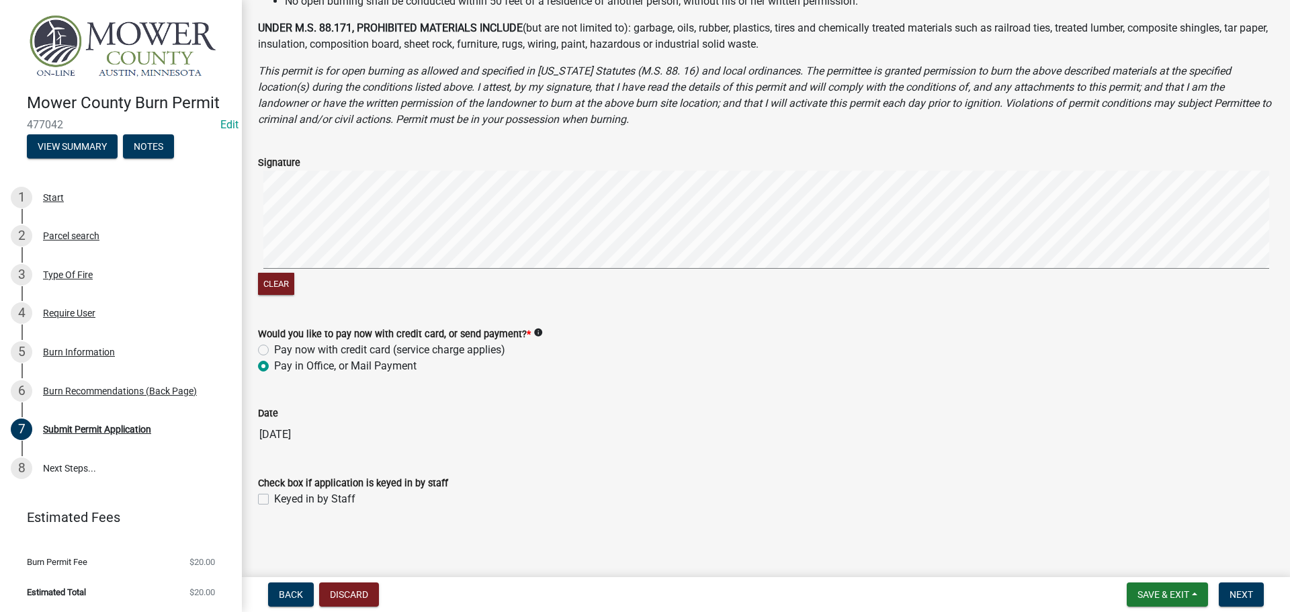
click at [274, 502] on label "Keyed in by Staff" at bounding box center [314, 499] width 81 height 16
click at [274, 500] on input "Keyed in by Staff" at bounding box center [278, 495] width 9 height 9
checkbox input "true"
click at [1250, 598] on span "Next" at bounding box center [1241, 594] width 24 height 11
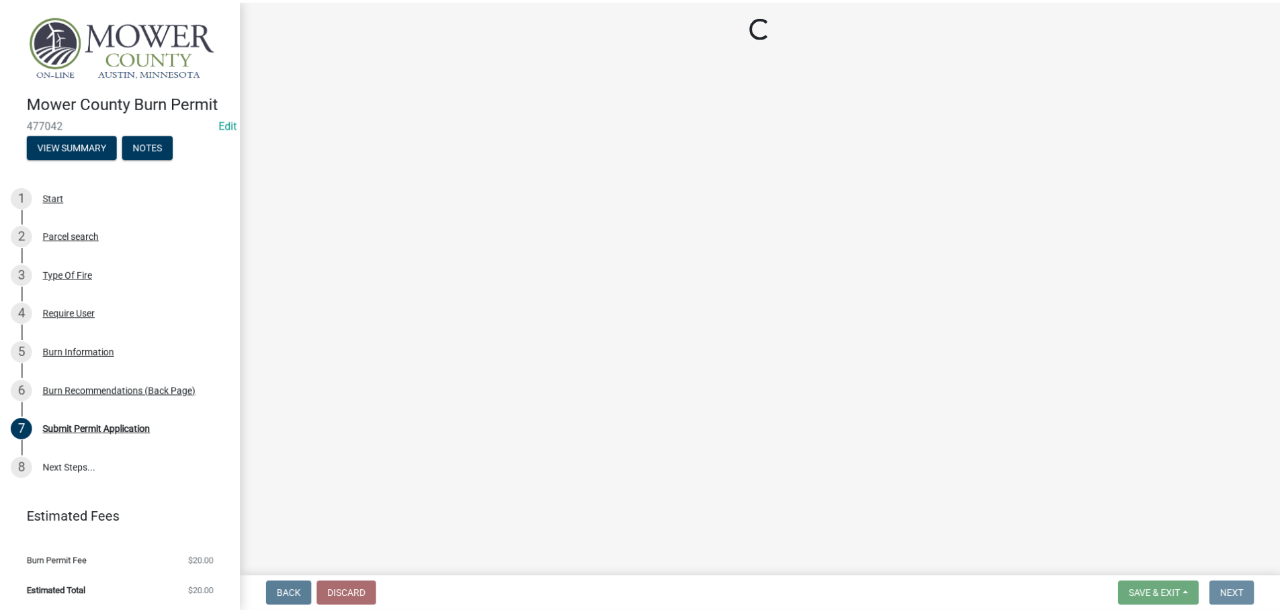
scroll to position [0, 0]
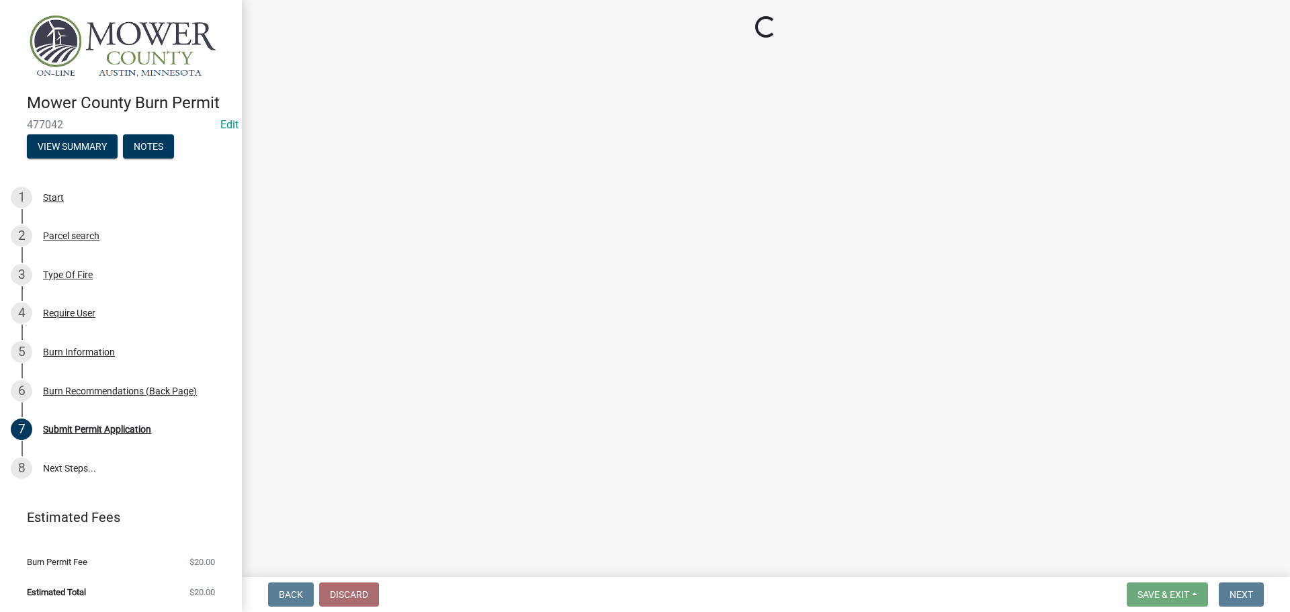
select select "3: 3"
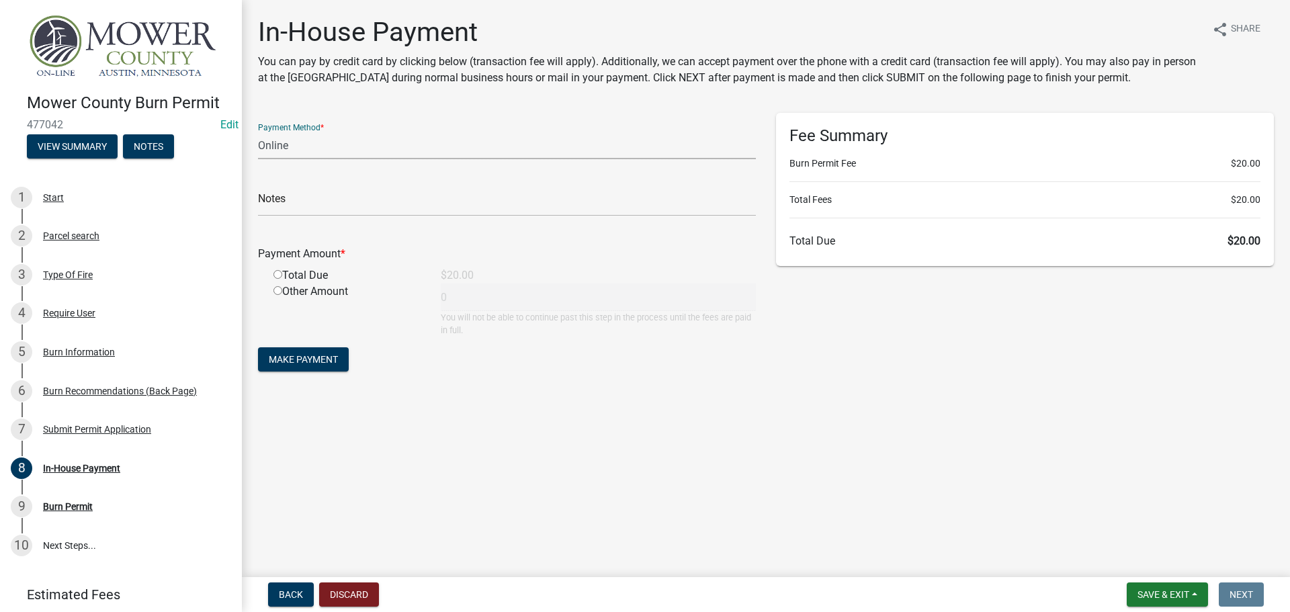
click at [295, 138] on select "Credit Card POS Check Cash Online" at bounding box center [507, 146] width 498 height 28
click at [258, 132] on select "Credit Card POS Check Cash Online" at bounding box center [507, 146] width 498 height 28
click at [321, 215] on input "text" at bounding box center [507, 203] width 498 height 28
paste input "182364855"
type input "182364855"
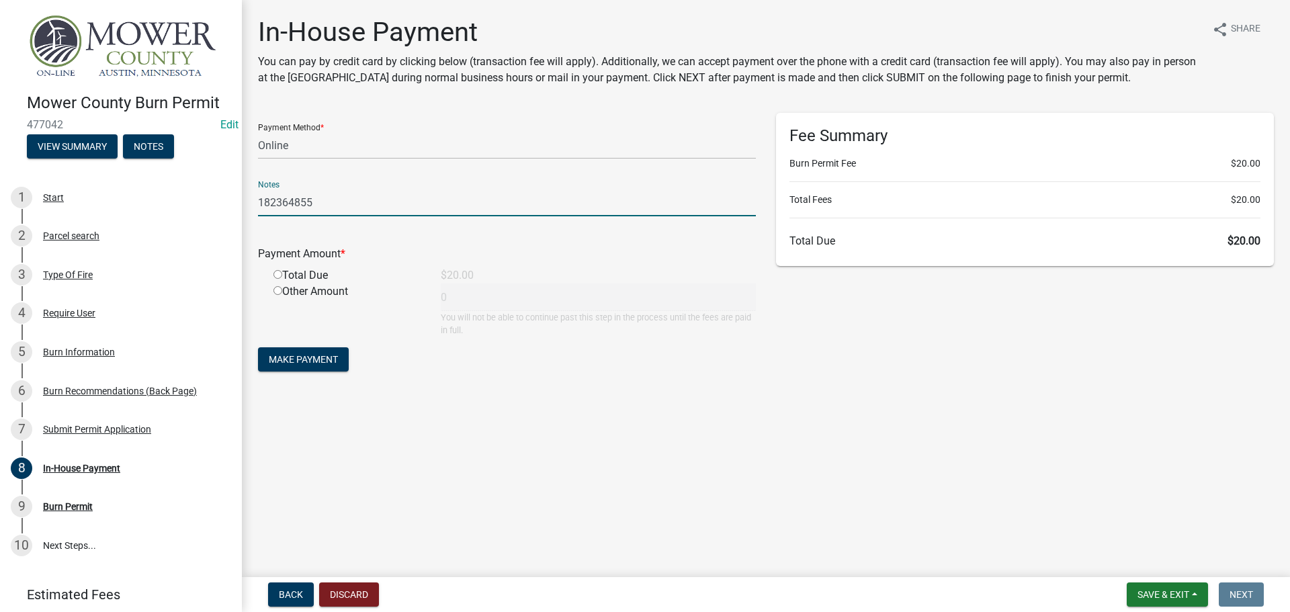
click at [275, 273] on input "radio" at bounding box center [277, 274] width 9 height 9
radio input "true"
type input "20"
click at [311, 359] on span "Make Payment" at bounding box center [303, 359] width 69 height 11
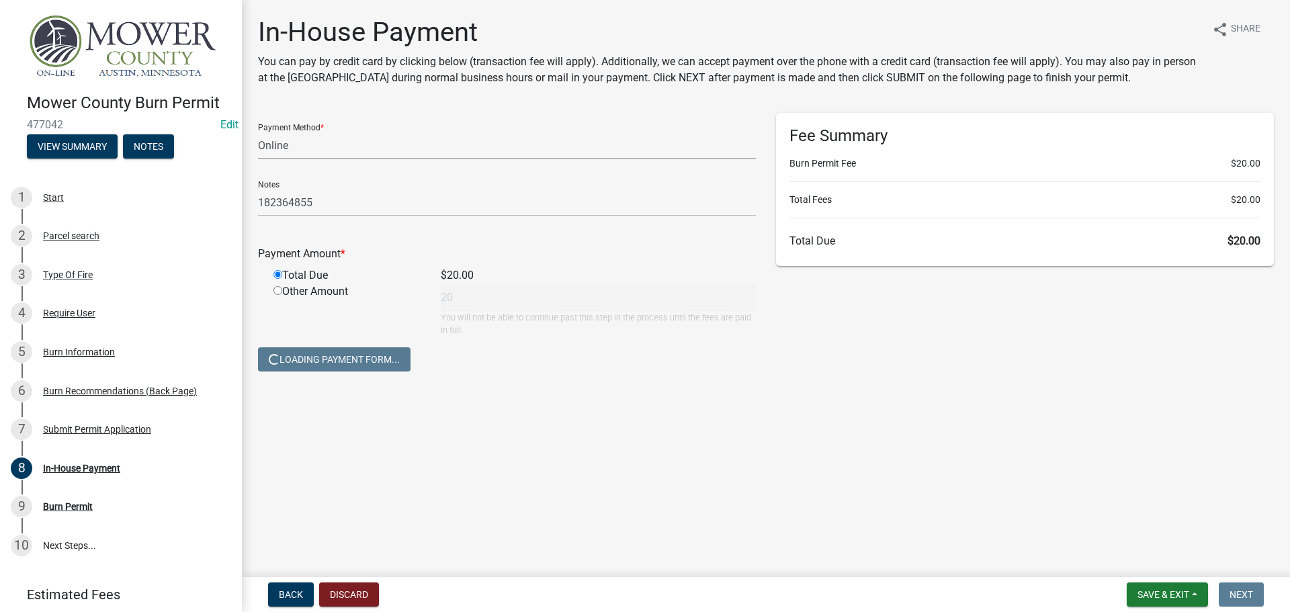
click at [297, 151] on select "Credit Card POS Check Cash Online" at bounding box center [507, 146] width 498 height 28
select select "0: 2"
click at [258, 132] on select "Credit Card POS Check Cash Online" at bounding box center [507, 146] width 498 height 28
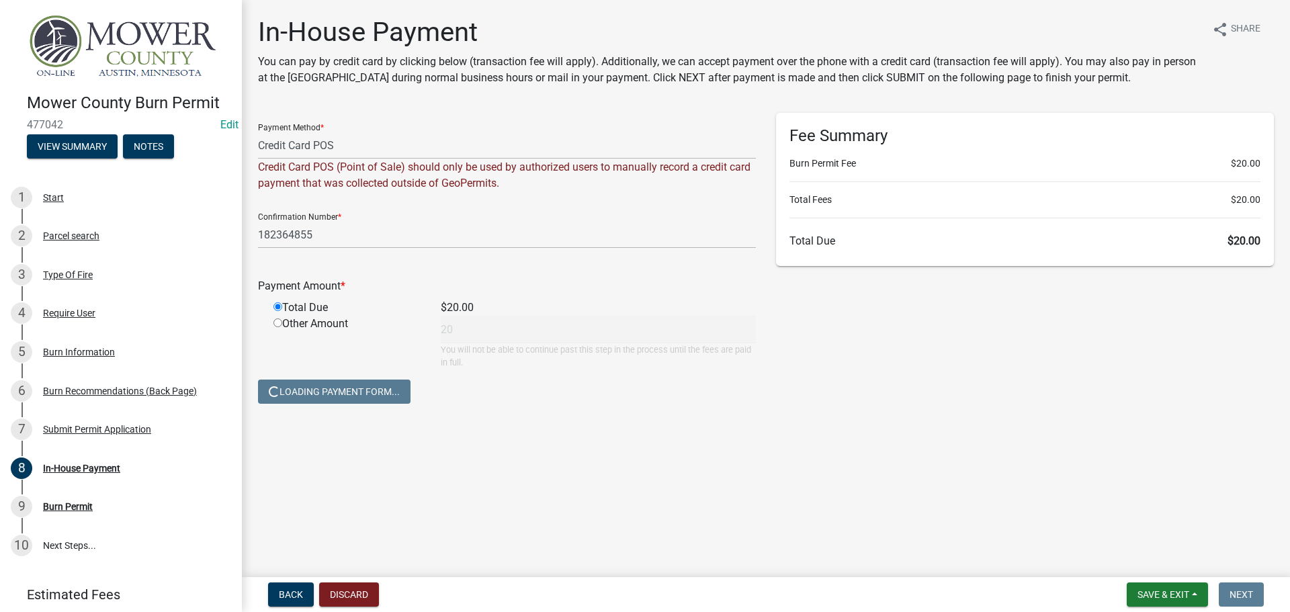
click at [278, 320] on input "radio" at bounding box center [277, 322] width 9 height 9
radio input "true"
click at [278, 307] on input "radio" at bounding box center [277, 306] width 9 height 9
radio input "true"
radio input "false"
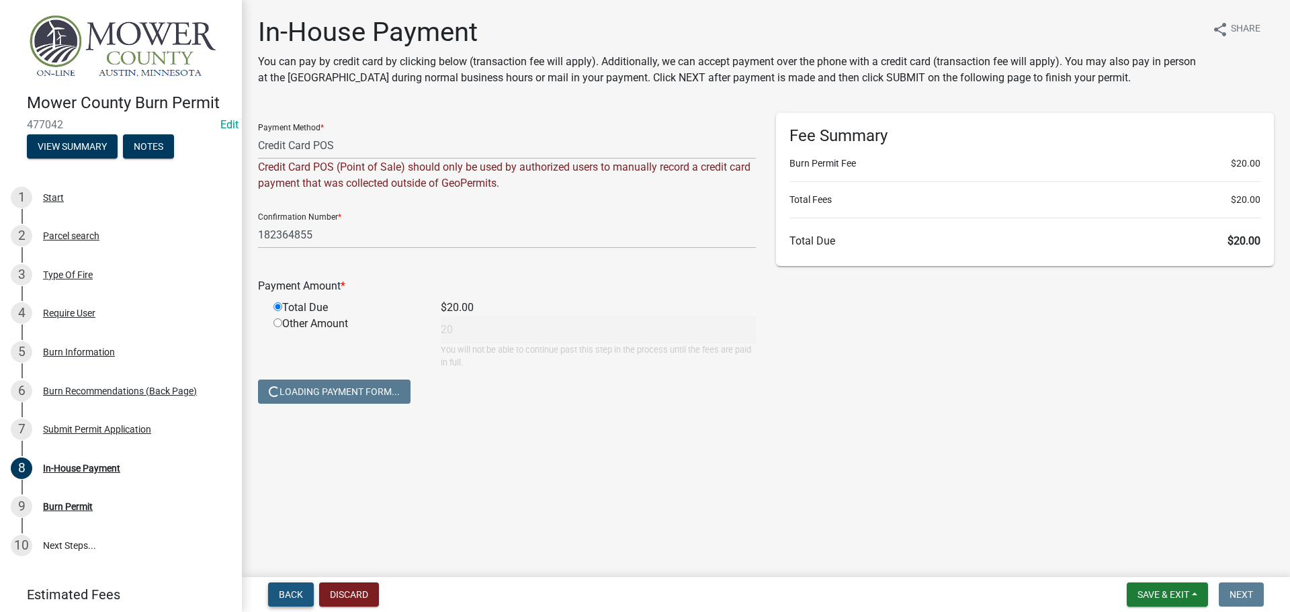
click at [282, 593] on span "Back" at bounding box center [291, 594] width 24 height 11
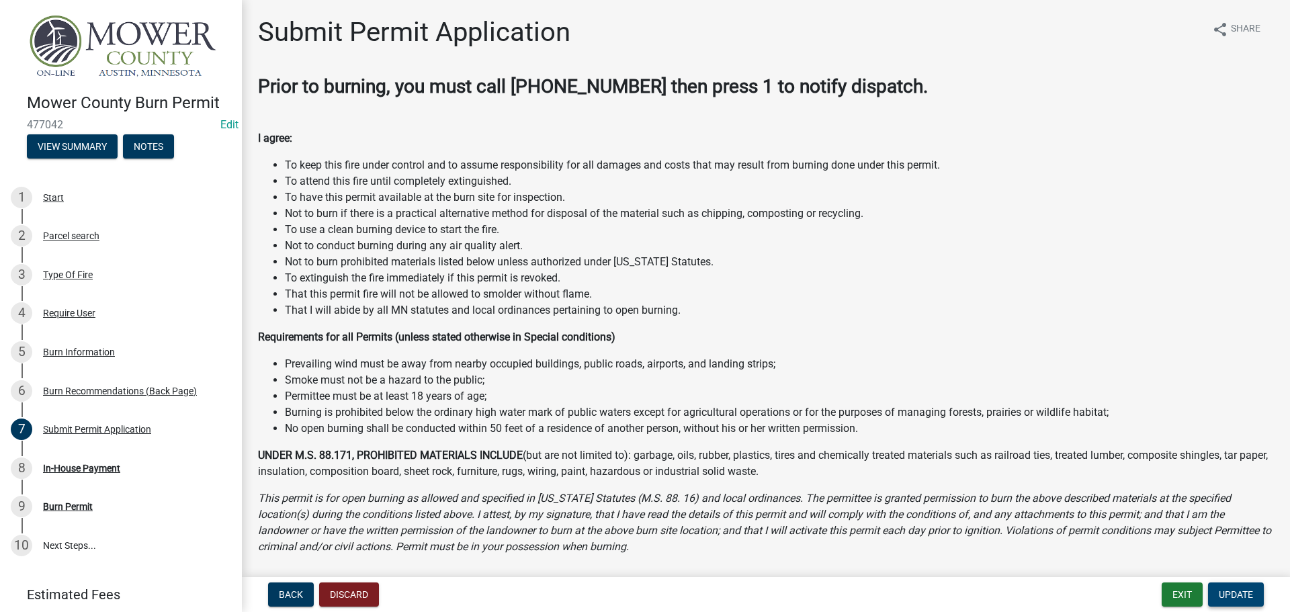
click at [1235, 594] on span "Update" at bounding box center [1236, 594] width 34 height 11
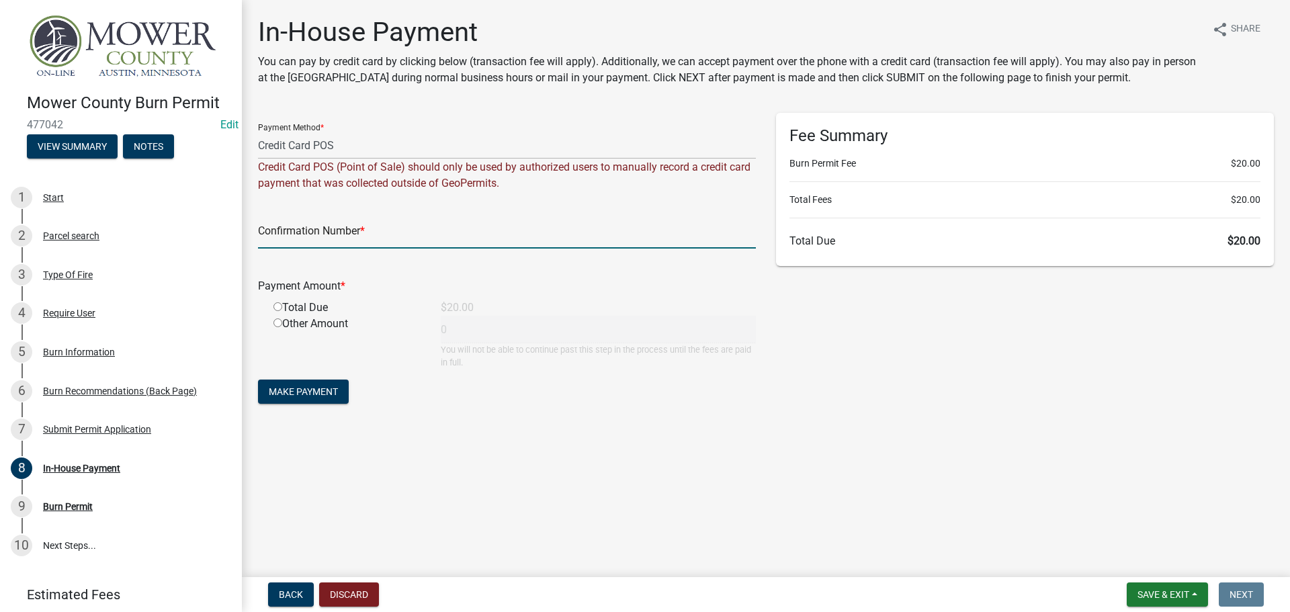
click at [320, 231] on input "text" at bounding box center [507, 235] width 498 height 28
paste input "182364855"
type input "182364855"
click at [277, 307] on input "radio" at bounding box center [277, 306] width 9 height 9
radio input "true"
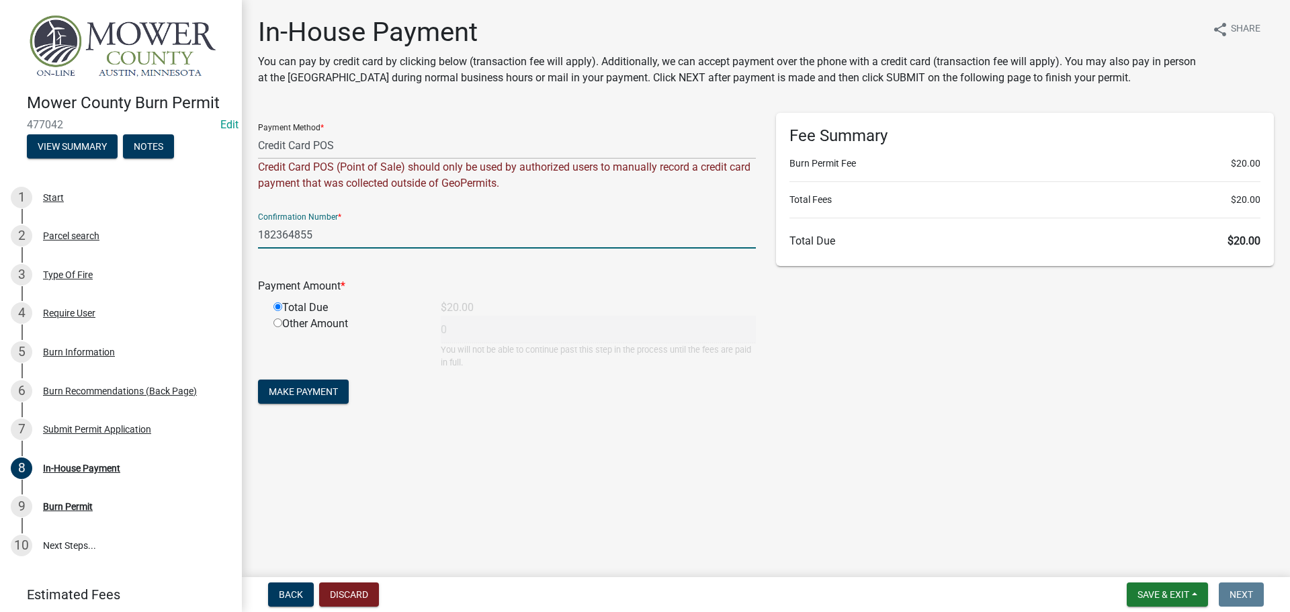
type input "20"
click at [313, 392] on span "Make Payment" at bounding box center [303, 391] width 69 height 11
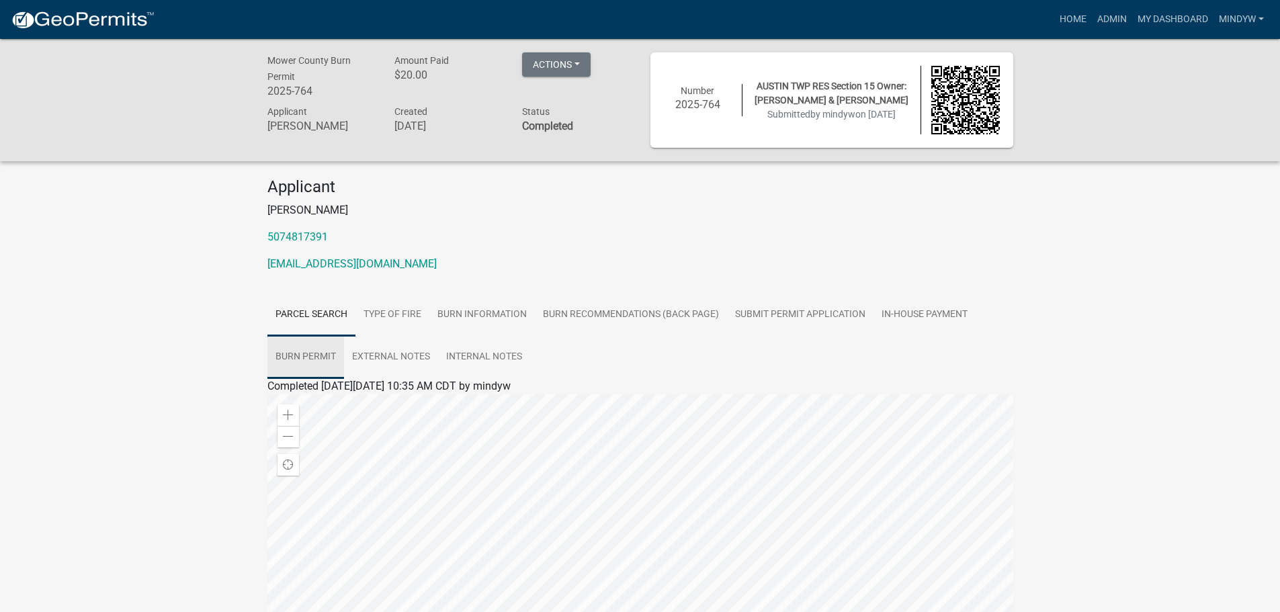
click at [295, 349] on link "Burn Permit" at bounding box center [305, 357] width 77 height 43
click at [297, 402] on link "Burn Permit" at bounding box center [295, 402] width 56 height 13
